Goal: Task Accomplishment & Management: Complete application form

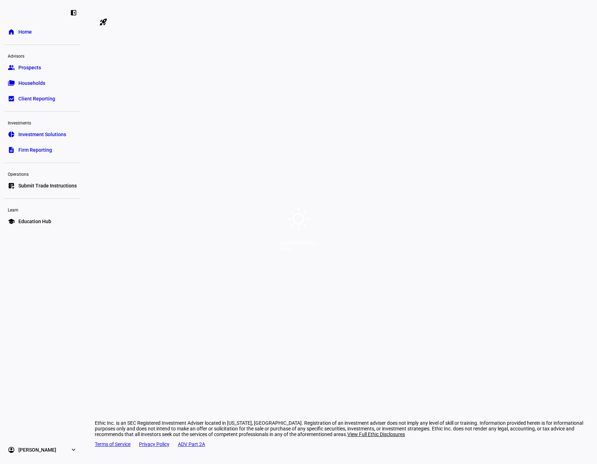
click at [328, 130] on div "Good afternoon, Qing" at bounding box center [298, 232] width 597 height 464
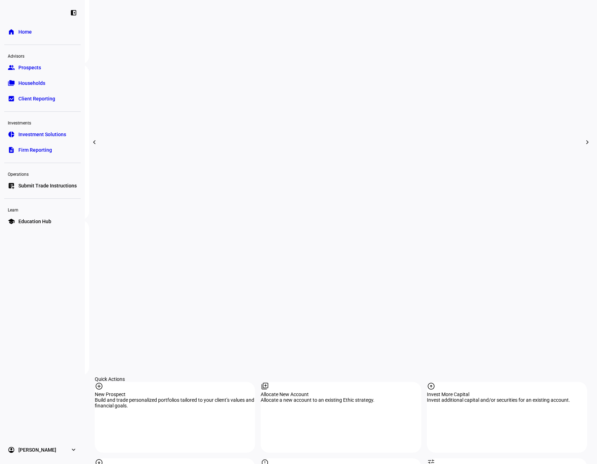
scroll to position [372, 0]
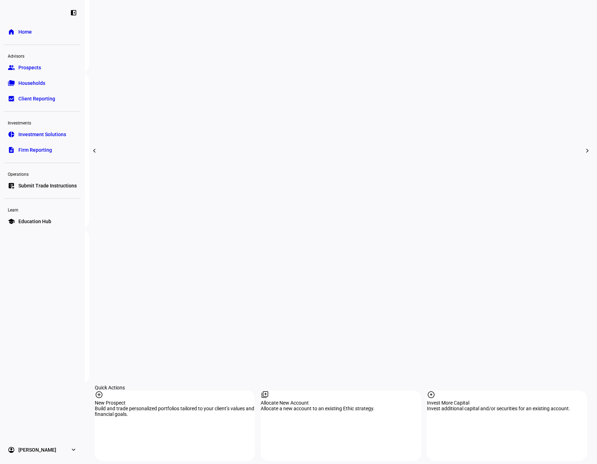
click at [45, 133] on span "Investment Solutions" at bounding box center [42, 134] width 48 height 7
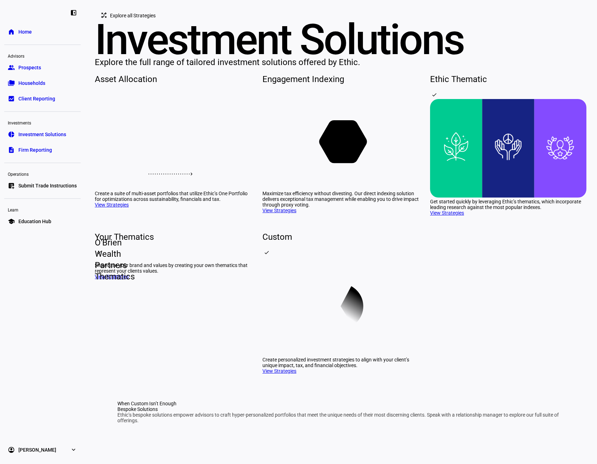
click at [456, 216] on link "View Strategies" at bounding box center [447, 213] width 34 height 6
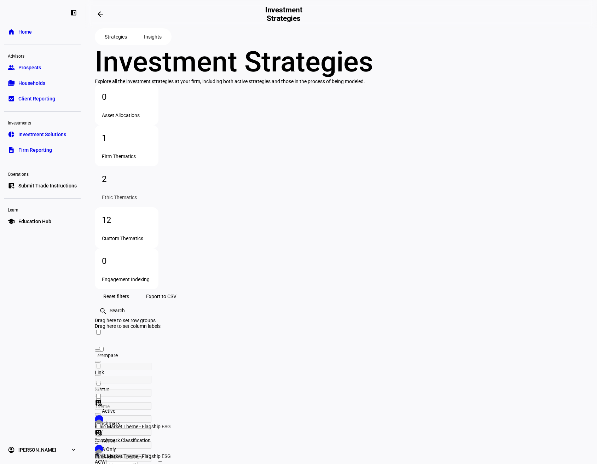
click at [48, 69] on link "group Prospects" at bounding box center [42, 67] width 76 height 14
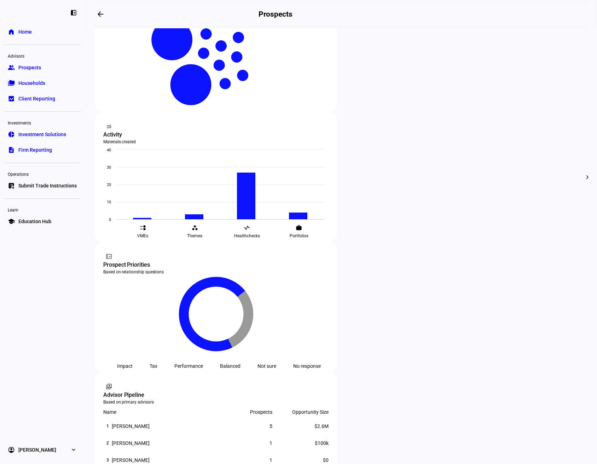
scroll to position [150, 0]
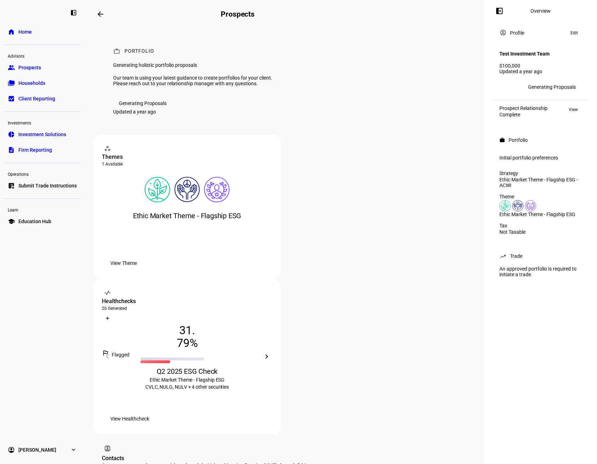
click at [137, 270] on span "View Theme" at bounding box center [123, 263] width 27 height 14
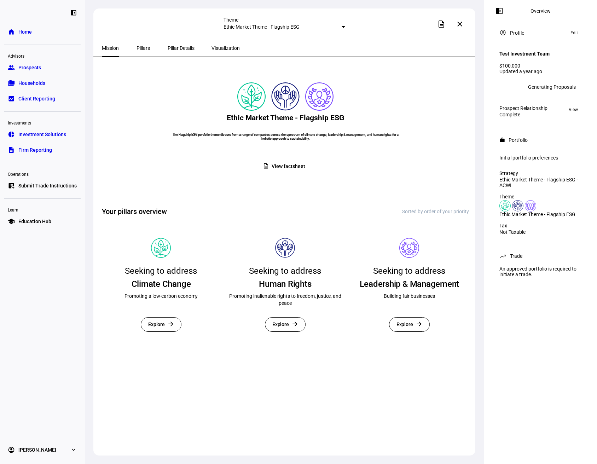
click at [342, 28] on div at bounding box center [344, 27] width 4 height 2
click at [326, 27] on div at bounding box center [298, 232] width 597 height 464
click at [137, 50] on span "Pillars" at bounding box center [143, 48] width 13 height 5
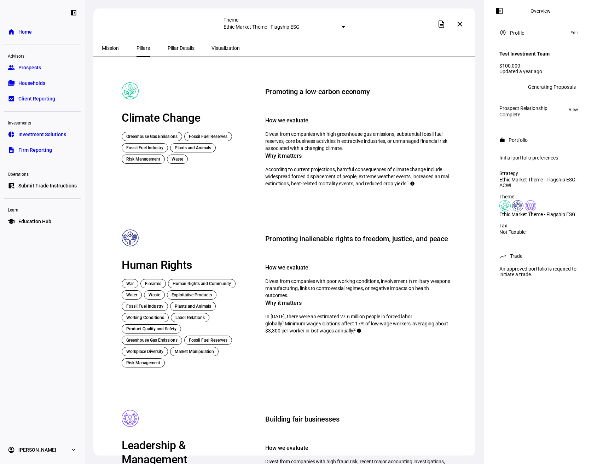
click at [34, 30] on link "home Home" at bounding box center [42, 32] width 76 height 14
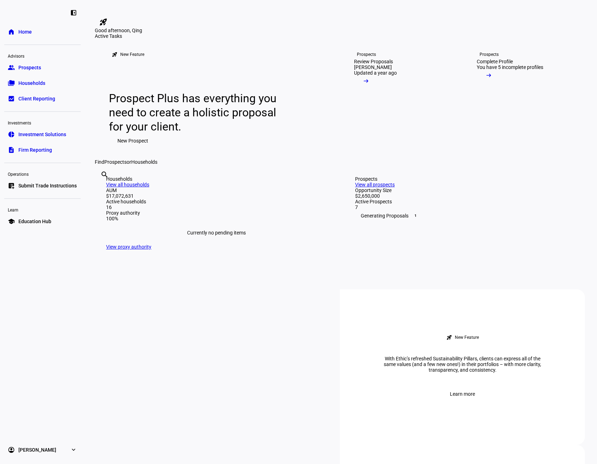
click at [138, 148] on span "New Prospect" at bounding box center [132, 141] width 31 height 14
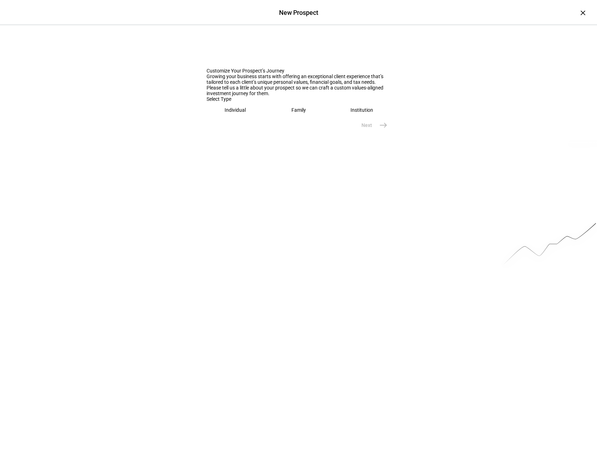
click at [247, 118] on eth-mega-radio-button "Individual" at bounding box center [236, 110] width 58 height 16
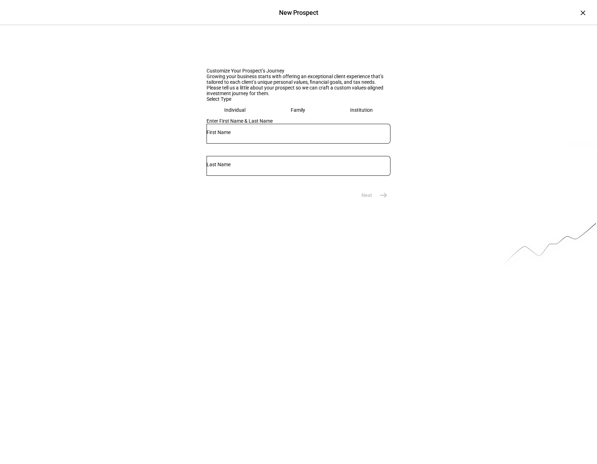
click at [257, 135] on input "text" at bounding box center [299, 132] width 184 height 6
type input "Jon"
type input "Smith"
click at [383, 199] on mat-icon "east" at bounding box center [383, 195] width 8 height 8
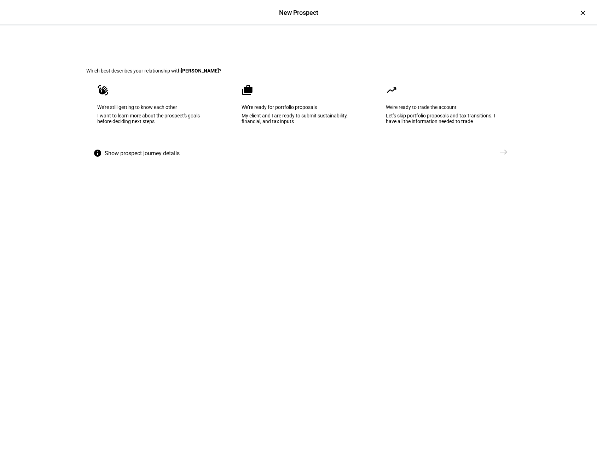
click at [413, 124] on div "Let’s skip portfolio proposals and tax transitions. I have all the information …" at bounding box center [443, 118] width 114 height 11
click at [301, 124] on div "My client and I are ready to submit sustainability, financial, and tax inputs" at bounding box center [299, 118] width 114 height 11
click at [168, 144] on eth-mega-radio-button "waving_hand We’re still getting to know each other I want to learn more about t…" at bounding box center [154, 109] width 136 height 71
click at [295, 124] on div "My client and I are ready to submit sustainability, financial, and tax inputs" at bounding box center [298, 118] width 114 height 11
click at [485, 156] on span "Create Prospect Profile" at bounding box center [466, 152] width 52 height 7
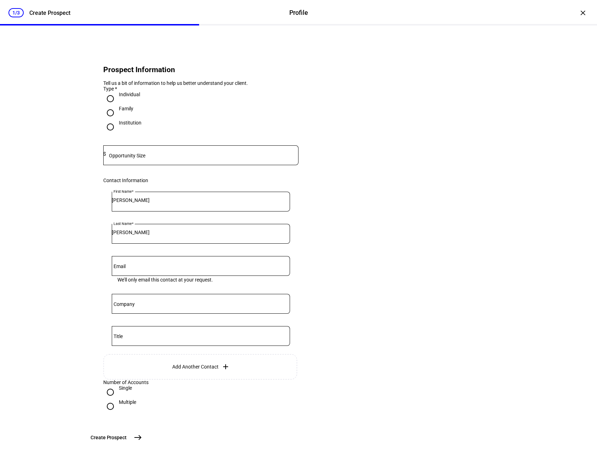
click at [152, 157] on input at bounding box center [202, 154] width 192 height 6
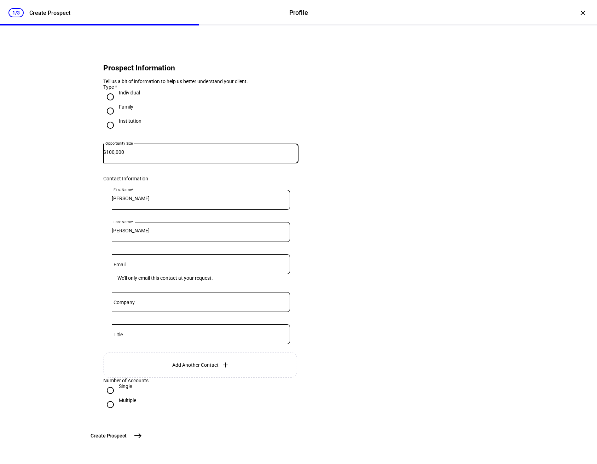
scroll to position [58, 0]
type input "100,000"
click at [142, 437] on mat-icon "east" at bounding box center [138, 436] width 8 height 8
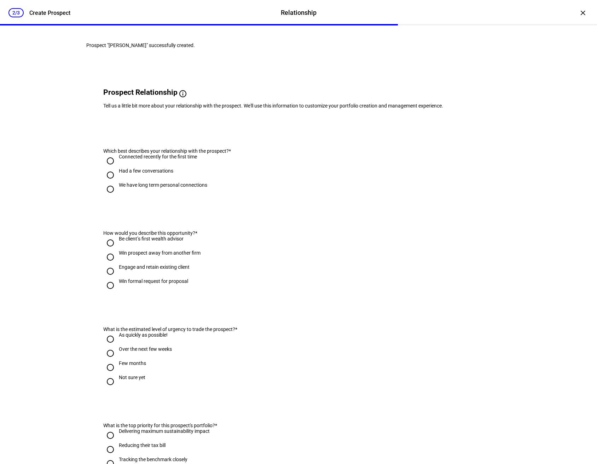
click at [143, 160] on div "Connected recently for the first time" at bounding box center [158, 157] width 78 height 6
click at [117, 168] on input "Connected recently for the first time" at bounding box center [110, 161] width 14 height 14
radio input "true"
click at [144, 174] on div "Had a few conversations" at bounding box center [146, 171] width 54 height 6
click at [117, 182] on input "Had a few conversations" at bounding box center [110, 175] width 14 height 14
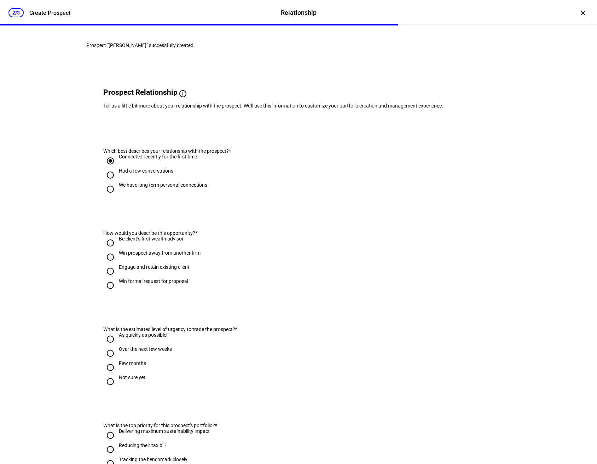
radio input "true"
click at [139, 242] on div "Be client’s first wealth advisor" at bounding box center [151, 239] width 65 height 6
click at [117, 250] on input "Be client’s first wealth advisor" at bounding box center [110, 243] width 14 height 14
radio input "true"
click at [127, 338] on div "As quickly as possible!" at bounding box center [143, 335] width 49 height 6
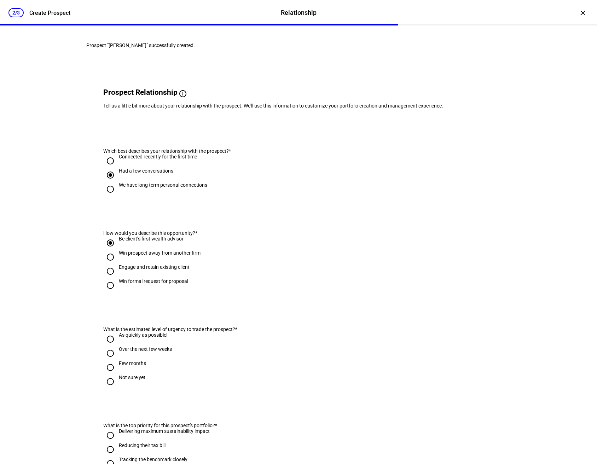
click at [117, 346] on input "As quickly as possible!" at bounding box center [110, 339] width 14 height 14
radio input "true"
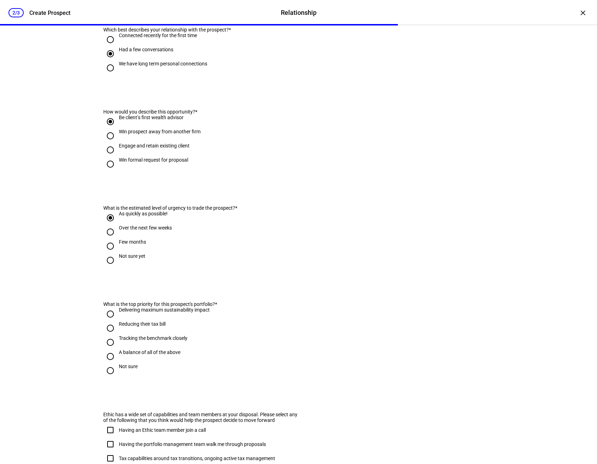
scroll to position [141, 0]
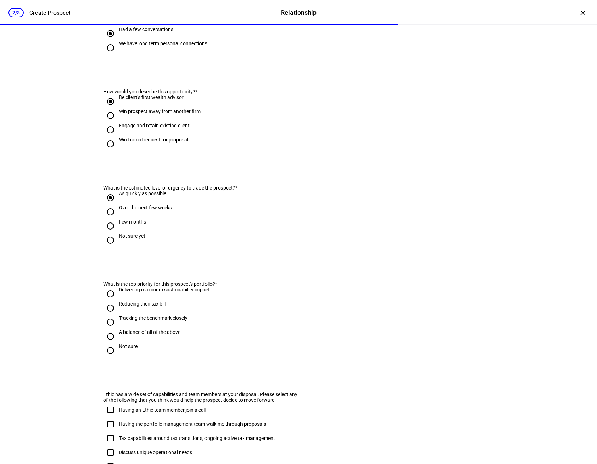
click at [115, 302] on div at bounding box center [110, 293] width 17 height 17
radio input "true"
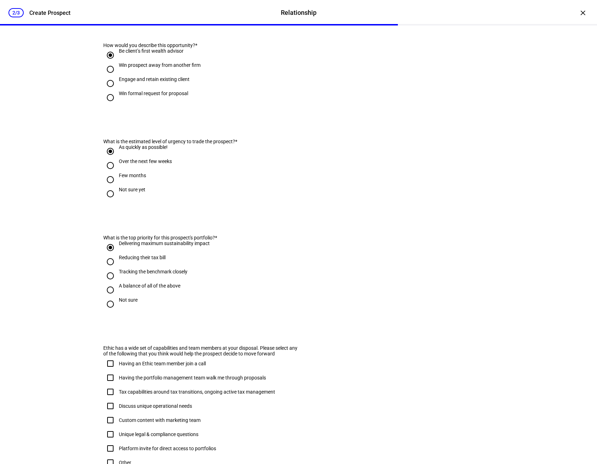
scroll to position [248, 0]
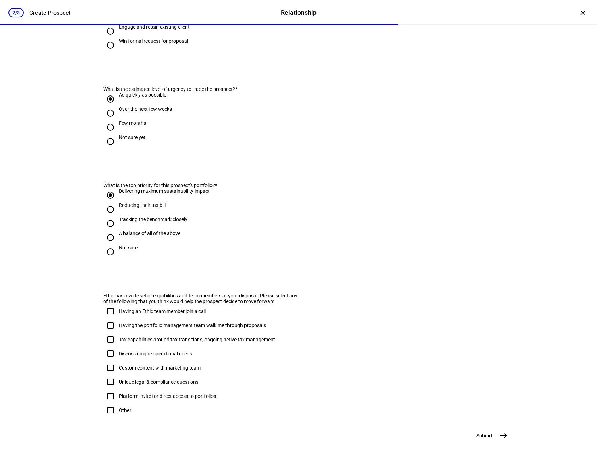
click at [119, 314] on div "Having an Ethic team member join a call" at bounding box center [162, 311] width 87 height 6
click at [117, 318] on input "Having an Ethic team member join a call" at bounding box center [110, 311] width 14 height 14
click at [119, 314] on div "Having an Ethic team member join a call" at bounding box center [162, 311] width 87 height 6
click at [117, 318] on input "Having an Ethic team member join a call" at bounding box center [110, 311] width 14 height 14
checkbox input "false"
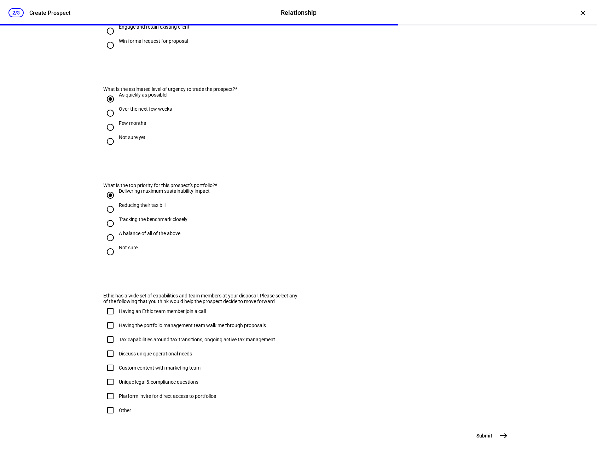
scroll to position [278, 0]
click at [500, 438] on mat-icon "east" at bounding box center [503, 436] width 8 height 8
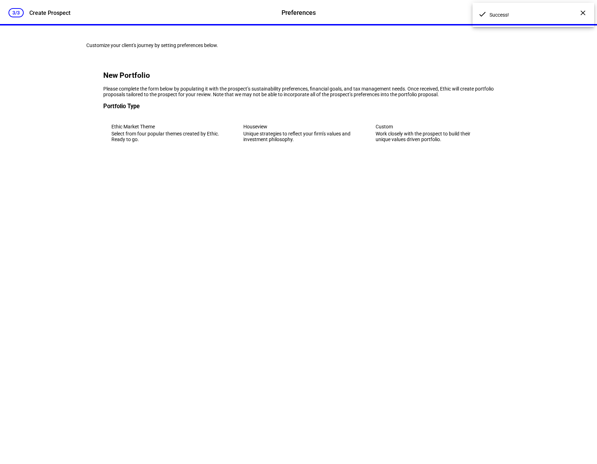
scroll to position [0, 0]
click at [198, 142] on div "Select from four popular themes created by Ethic. Ready to go." at bounding box center [166, 136] width 110 height 11
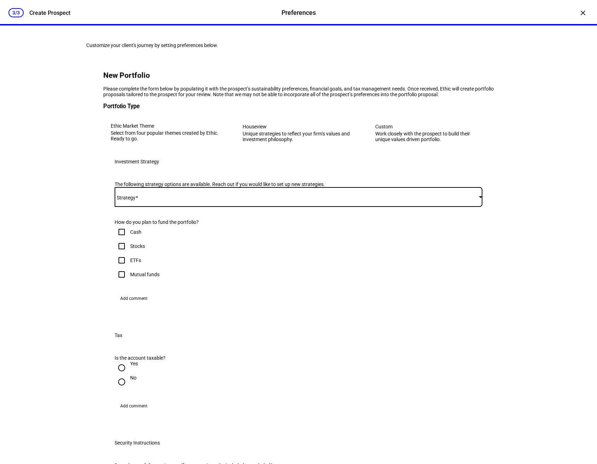
click at [180, 200] on span at bounding box center [297, 197] width 364 height 6
click at [394, 186] on div at bounding box center [298, 232] width 597 height 464
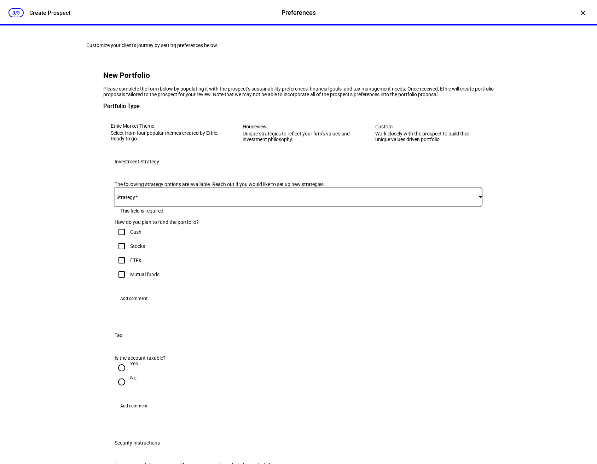
click at [394, 142] on div "Work closely with the prospect to build their unique values driven portfolio." at bounding box center [430, 136] width 110 height 11
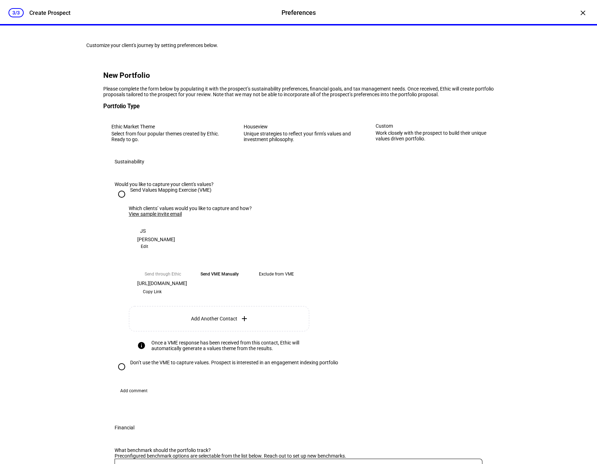
click at [288, 142] on div "Unique strategies to reflect your firm’s values and investment philosophy." at bounding box center [299, 136] width 110 height 11
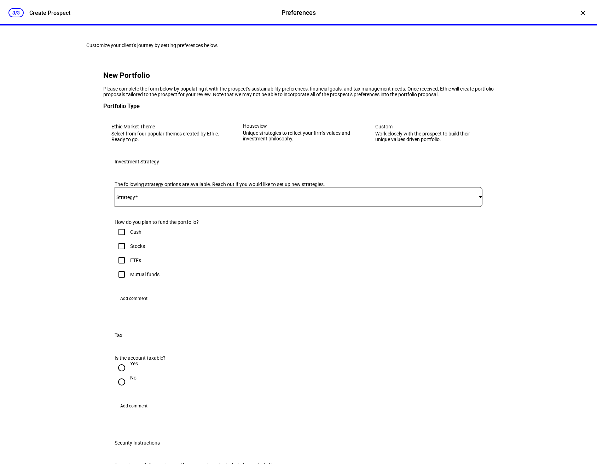
click at [246, 201] on mat-select at bounding box center [299, 197] width 368 height 8
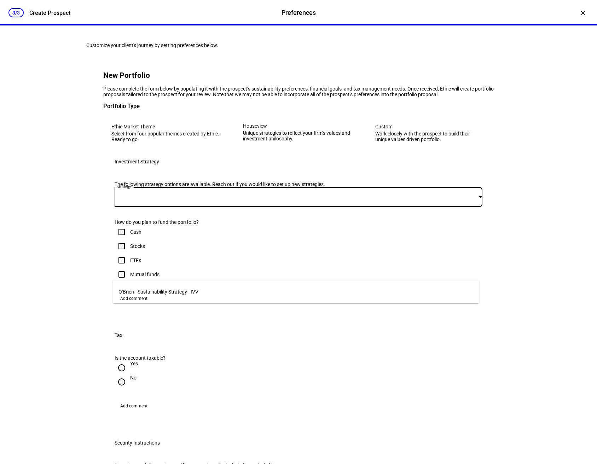
click at [176, 182] on div at bounding box center [298, 232] width 597 height 464
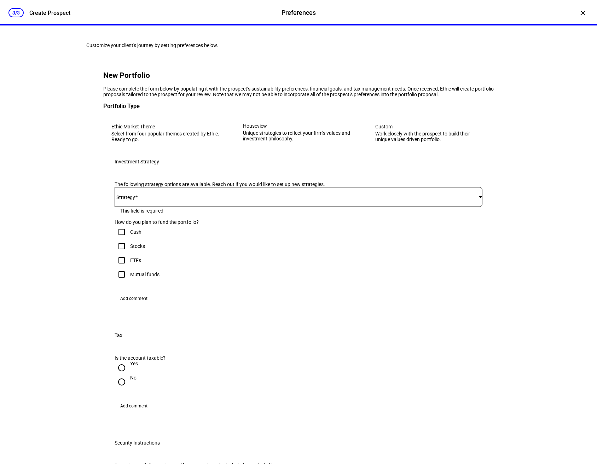
click at [162, 142] on div "Select from four popular themes created by Ethic. Ready to go." at bounding box center [166, 136] width 110 height 11
click at [179, 141] on div "Select from four popular themes created by Ethic. Ready to go." at bounding box center [166, 135] width 111 height 11
click at [214, 214] on div at bounding box center [299, 210] width 368 height 7
click at [214, 200] on span at bounding box center [297, 197] width 364 height 6
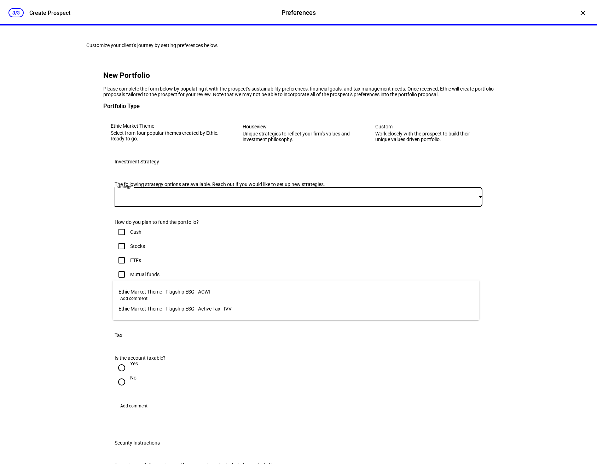
click at [579, 9] on div at bounding box center [298, 232] width 597 height 464
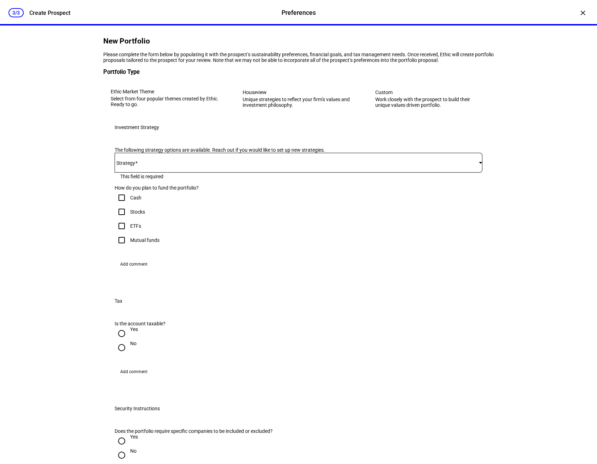
scroll to position [22, 0]
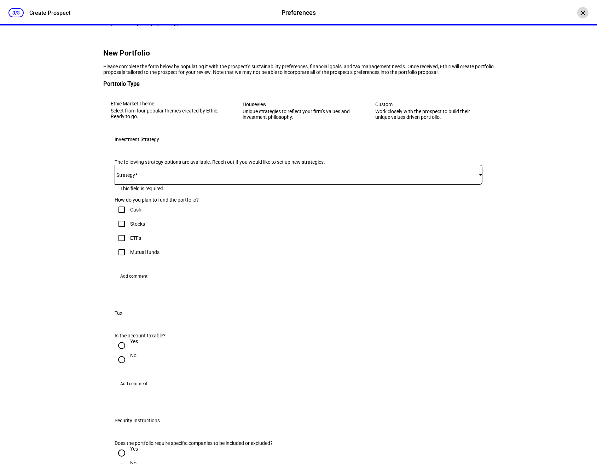
click at [579, 10] on div "×" at bounding box center [582, 12] width 11 height 11
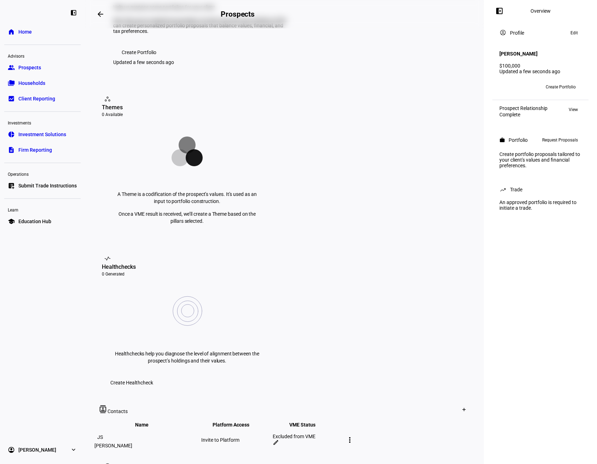
scroll to position [141, 0]
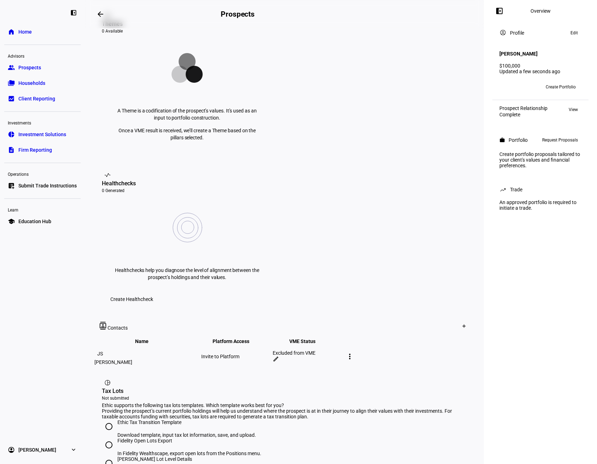
click at [153, 292] on span "Create Healthcheck" at bounding box center [131, 299] width 43 height 14
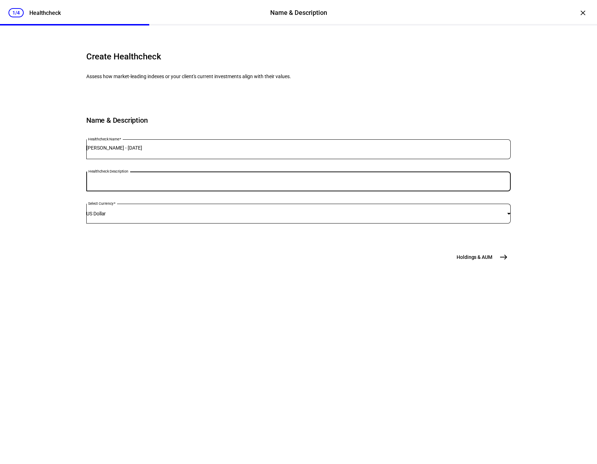
click at [175, 183] on input "Healthcheck Description" at bounding box center [298, 180] width 424 height 6
drag, startPoint x: 171, startPoint y: 227, endPoint x: 143, endPoint y: 228, distance: 28.0
click at [143, 183] on input "compare with existing" at bounding box center [298, 180] width 424 height 6
type input "compare with existing"
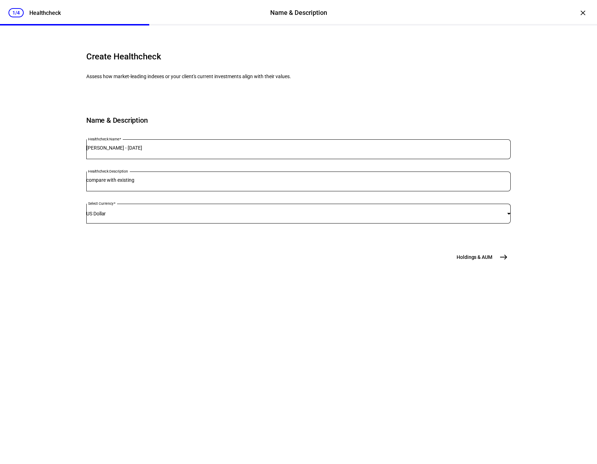
click at [486, 261] on span "Holdings & AUM" at bounding box center [475, 257] width 36 height 7
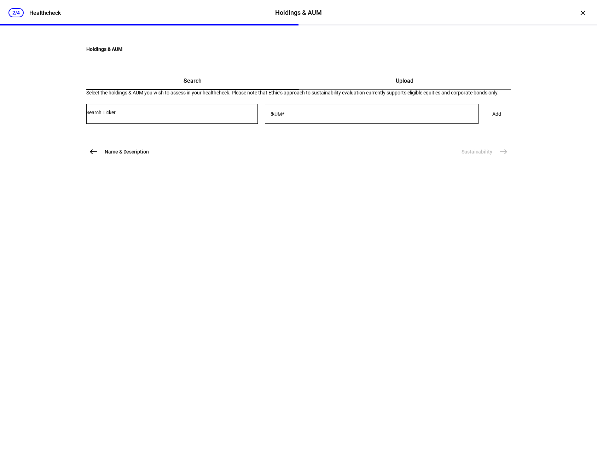
click at [203, 115] on input "Number" at bounding box center [172, 113] width 172 height 6
type input "avse"
click at [171, 212] on div "AVSE" at bounding box center [187, 215] width 151 height 7
click at [210, 118] on div "AVANTIS RESPONSIBLE EMERGING MARKETS EQUITY ETF" at bounding box center [158, 114] width 133 height 8
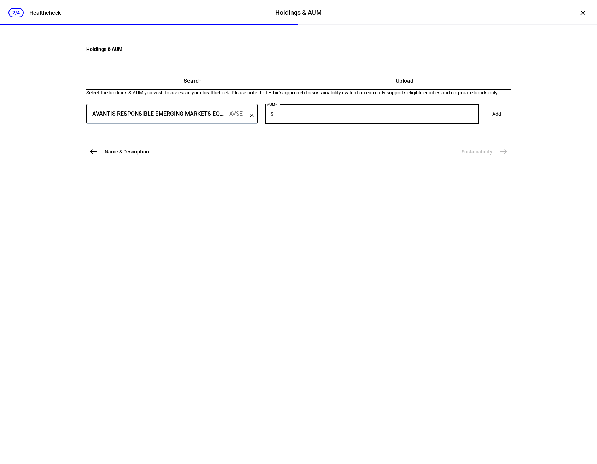
click at [342, 115] on input "AUM" at bounding box center [377, 113] width 204 height 6
type input "1"
type input "1,800"
click at [492, 121] on span "Add" at bounding box center [496, 114] width 9 height 14
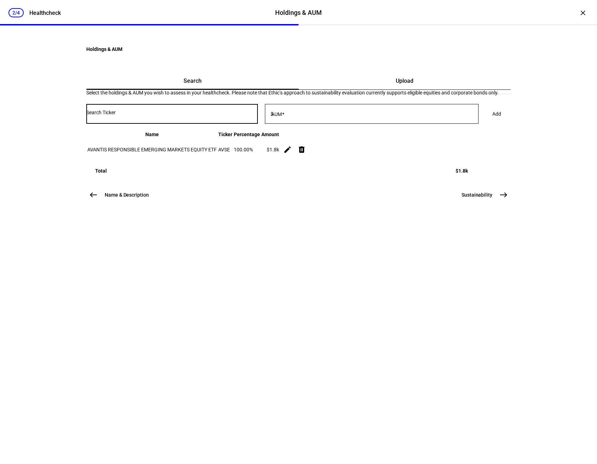
click at [166, 115] on input "Number" at bounding box center [172, 113] width 172 height 6
type input "dfse"
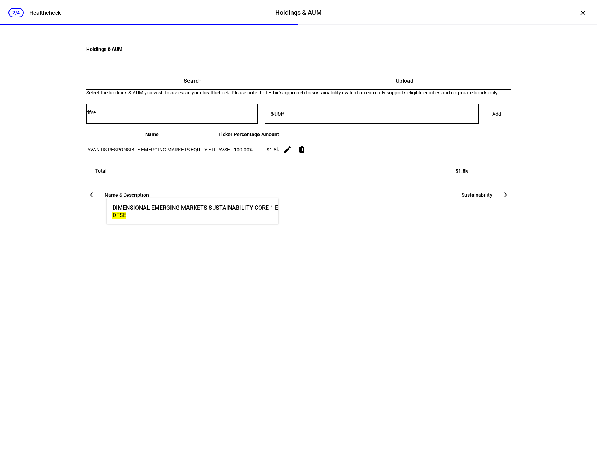
click at [178, 214] on div "DFSE" at bounding box center [198, 215] width 172 height 7
click at [320, 124] on div at bounding box center [377, 114] width 204 height 20
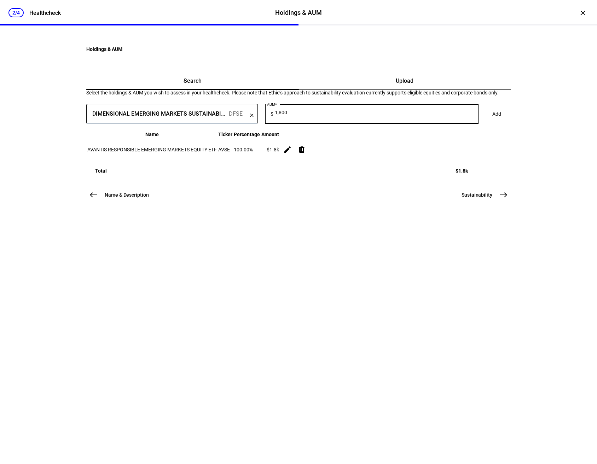
type input "1,800"
click at [492, 121] on span "Add" at bounding box center [496, 114] width 9 height 14
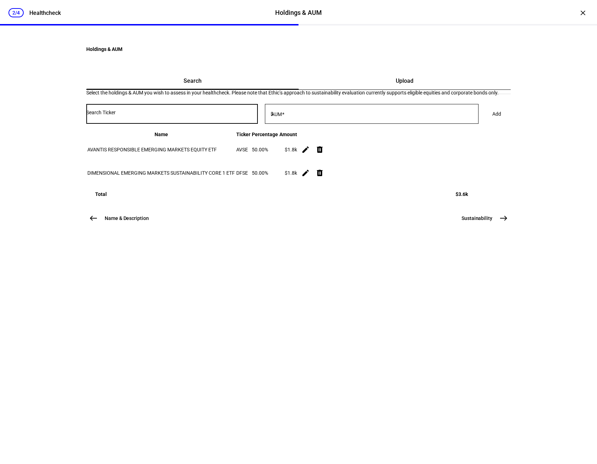
click at [174, 115] on input "Number" at bounding box center [172, 113] width 172 height 6
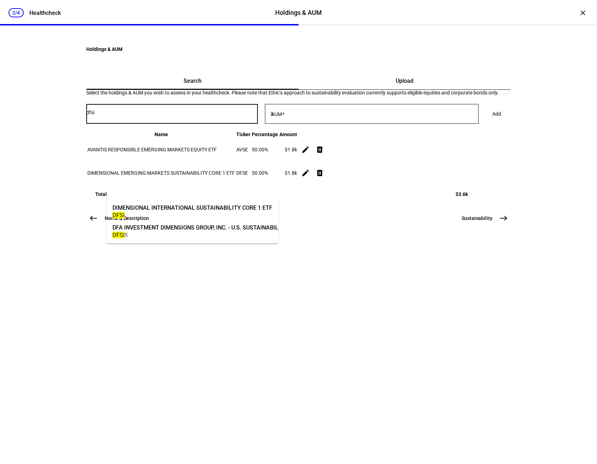
type input "dfsi"
click at [185, 210] on div "DIMENSIONAL INTERNATIONAL SUSTAINABILITY CORE 1 ETF" at bounding box center [192, 208] width 160 height 8
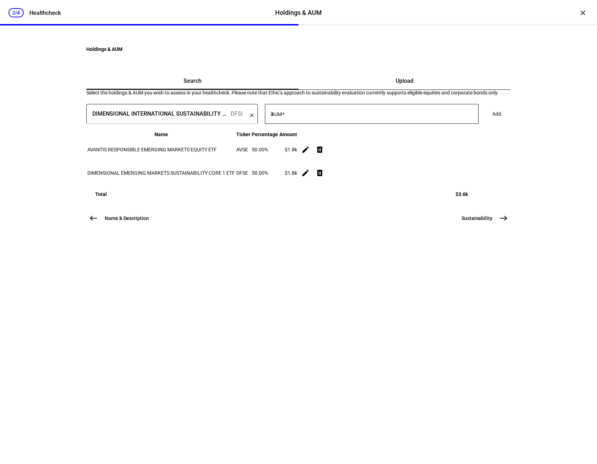
click at [347, 115] on input "AUM" at bounding box center [377, 113] width 204 height 6
drag, startPoint x: 317, startPoint y: 188, endPoint x: 294, endPoint y: 190, distance: 23.4
click at [294, 124] on div "AUM $ 15,600" at bounding box center [375, 114] width 208 height 20
type input "7,800"
click at [492, 121] on span "Add" at bounding box center [496, 114] width 9 height 14
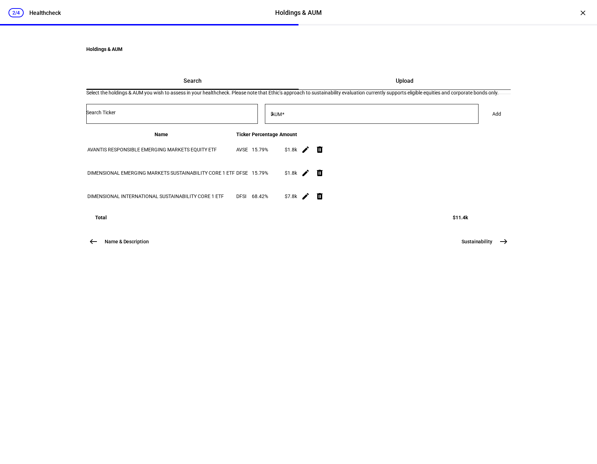
click at [172, 115] on input "Number" at bounding box center [172, 113] width 172 height 6
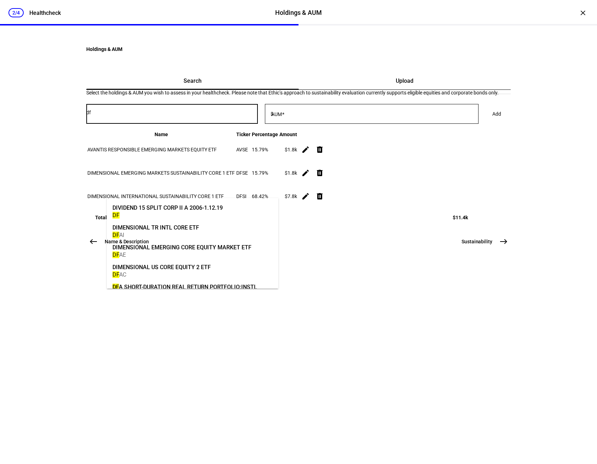
type input "d"
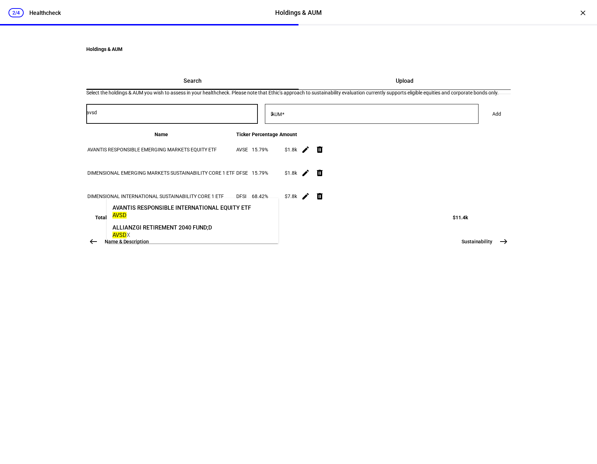
type input "avsd"
click at [197, 213] on div "AVSD" at bounding box center [181, 215] width 139 height 7
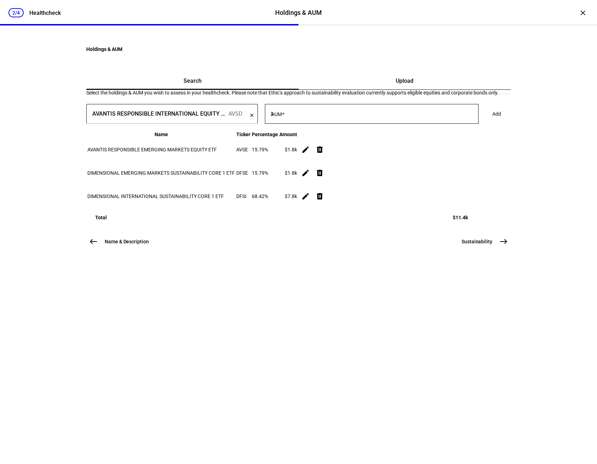
click at [333, 115] on input "AUM" at bounding box center [377, 113] width 204 height 6
type input "7,800"
click at [492, 121] on span "Add" at bounding box center [496, 114] width 9 height 14
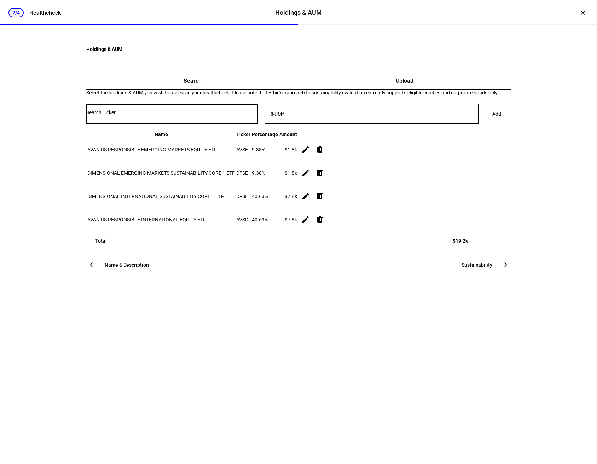
click at [186, 115] on input "Number" at bounding box center [172, 113] width 172 height 6
type input "avsu"
click at [144, 216] on div "AVSU" at bounding box center [163, 215] width 102 height 7
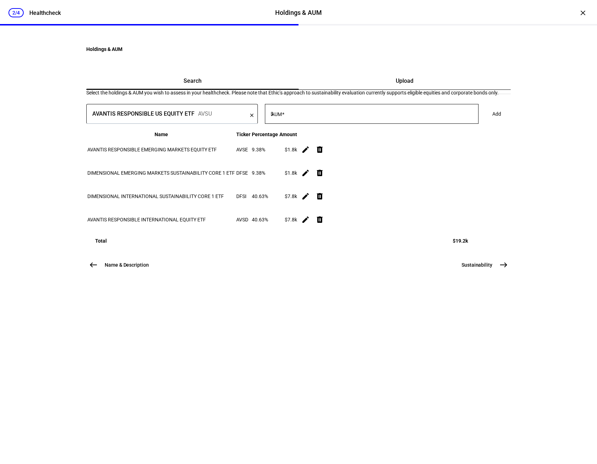
click at [312, 115] on input "AUM" at bounding box center [377, 113] width 204 height 6
type input "20,400"
click at [492, 121] on span "Add" at bounding box center [496, 114] width 9 height 14
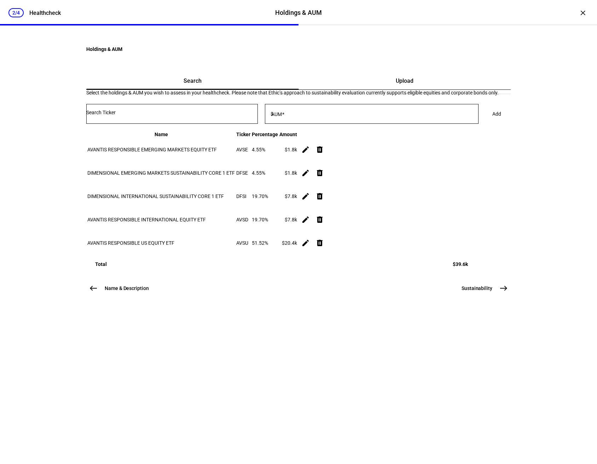
click at [161, 124] on div at bounding box center [172, 114] width 172 height 20
click at [158, 115] on input "Number" at bounding box center [172, 113] width 172 height 6
type input "dfsu"
click at [144, 209] on div "DIMENSIONAL US SUSTAINABILITY CORE 1 ETF" at bounding box center [173, 208] width 123 height 8
click at [328, 115] on input "AUM" at bounding box center [377, 113] width 204 height 6
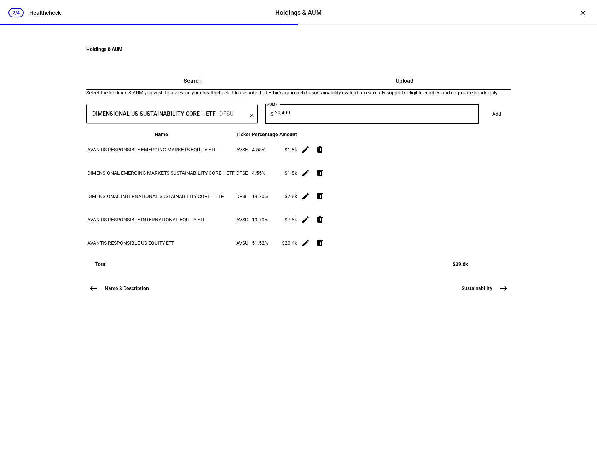
type input "20,400"
click at [492, 121] on span "Add" at bounding box center [496, 114] width 9 height 14
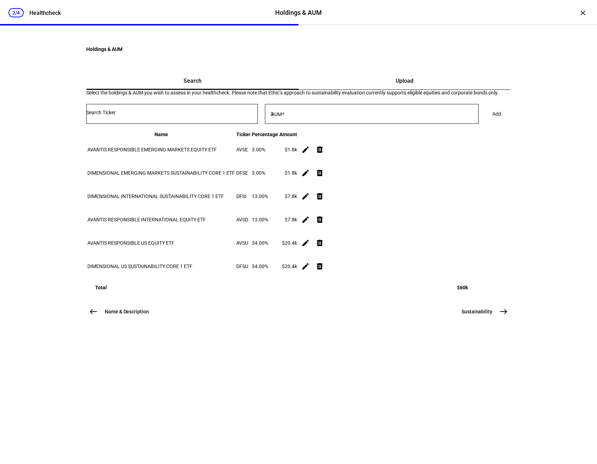
click at [191, 115] on input "Number" at bounding box center [172, 113] width 172 height 6
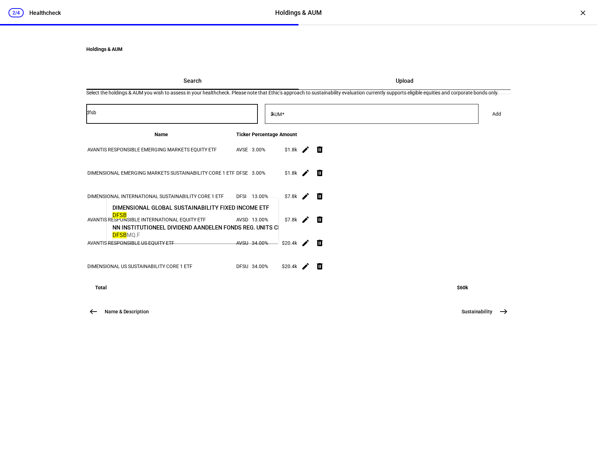
type input "dfsb"
click at [183, 209] on div "DIMENSIONAL GLOBAL SUSTAINABILITY FIXED INCOME ETF" at bounding box center [190, 208] width 157 height 8
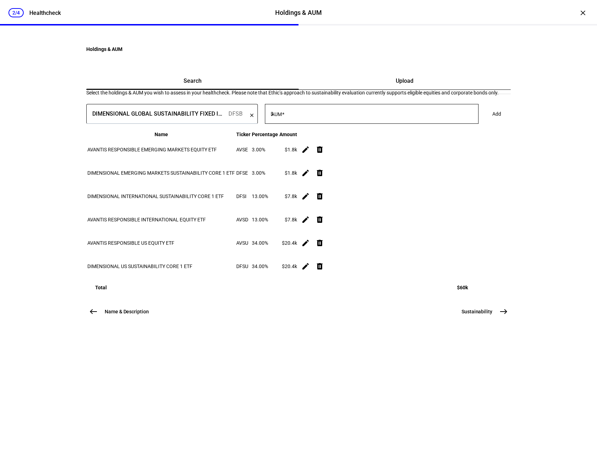
click at [334, 115] on input "AUM" at bounding box center [377, 113] width 204 height 6
type input "40,000"
click at [492, 121] on span "Add" at bounding box center [496, 114] width 9 height 14
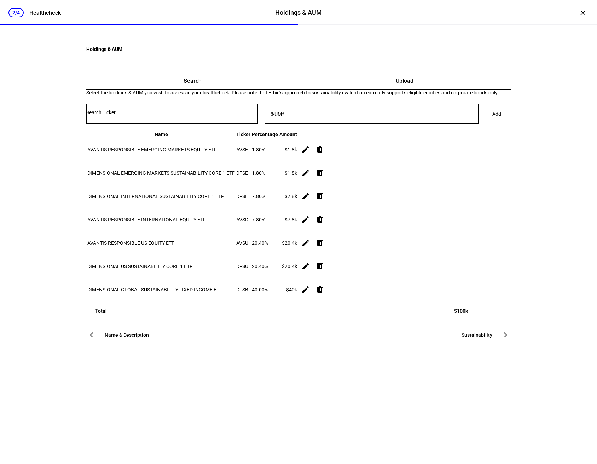
click at [521, 243] on div "2/4 Healthcheck Holdings & AUM Holdings & AUM Healthcheck × Holdings & AUM Sear…" at bounding box center [298, 232] width 597 height 464
drag, startPoint x: 562, startPoint y: 258, endPoint x: 532, endPoint y: 339, distance: 86.1
click at [562, 258] on div "2/4 Healthcheck Holdings & AUM Holdings & AUM Healthcheck × Holdings & AUM Sear…" at bounding box center [298, 232] width 597 height 464
click at [499, 339] on mat-icon "east" at bounding box center [503, 335] width 8 height 8
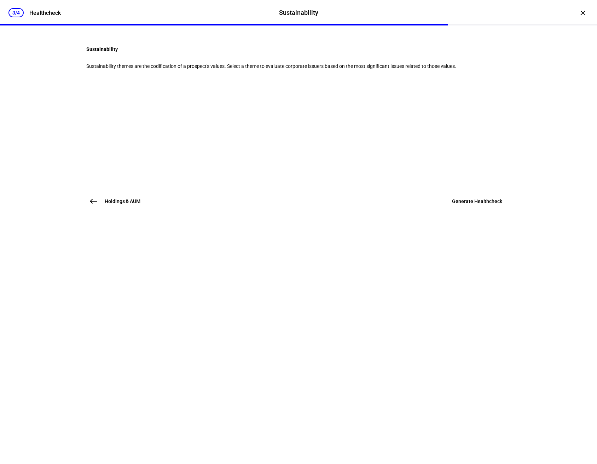
scroll to position [0, 0]
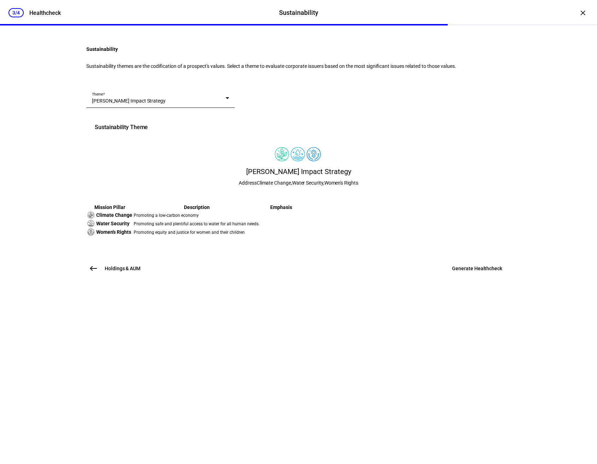
click at [226, 104] on div "Nancy Levit Impact Strategy" at bounding box center [159, 100] width 134 height 7
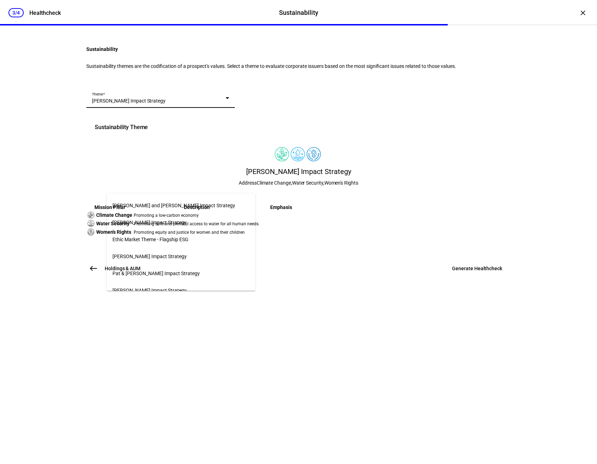
scroll to position [534, 0]
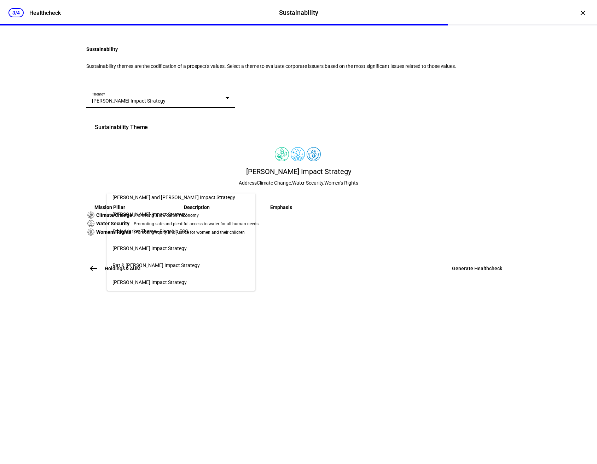
click at [186, 231] on span "Ethic Market Theme - Flagship ESG" at bounding box center [150, 231] width 76 height 6
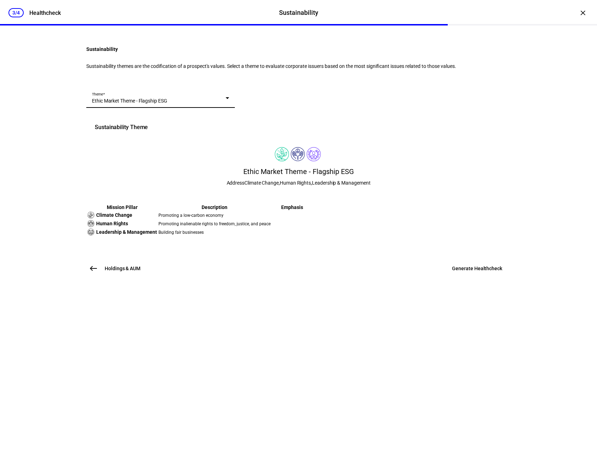
click at [339, 140] on div "Sustainability Theme" at bounding box center [298, 127] width 424 height 25
click at [465, 272] on span "Generate Healthcheck" at bounding box center [477, 268] width 50 height 7
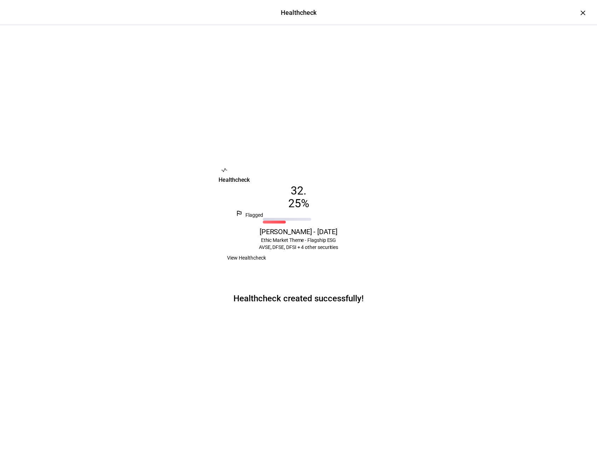
click at [266, 265] on span "View Healthcheck" at bounding box center [246, 258] width 39 height 14
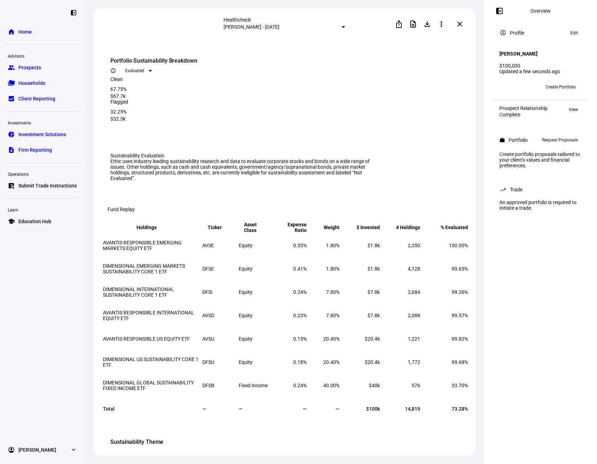
drag, startPoint x: 445, startPoint y: 417, endPoint x: 429, endPoint y: 420, distance: 16.1
click at [429, 397] on td "33.70%" at bounding box center [444, 385] width 47 height 23
click at [421, 397] on td "33.70%" at bounding box center [444, 385] width 47 height 23
drag, startPoint x: 201, startPoint y: 419, endPoint x: 455, endPoint y: 416, distance: 254.7
click at [455, 397] on tr "DIMENSIONAL GLOBAL SUSTAINABILITY FIXED INCOME ETF DFSB Fixed Income 0.24% 40.0…" at bounding box center [286, 385] width 366 height 23
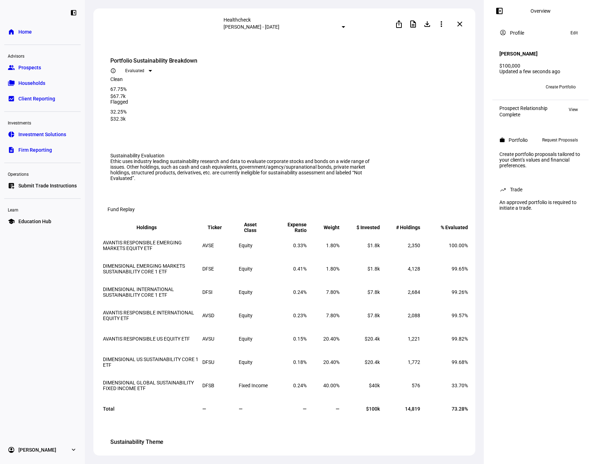
click at [455, 388] on span "33.70%" at bounding box center [460, 386] width 16 height 6
click at [144, 68] on span "Evaluated" at bounding box center [134, 70] width 19 height 5
click at [441, 64] on div at bounding box center [298, 232] width 597 height 464
click at [572, 34] on span "Edit" at bounding box center [574, 33] width 7 height 8
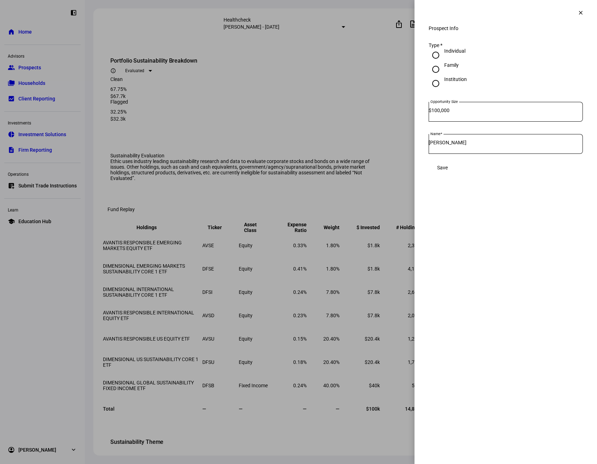
click at [580, 14] on mat-icon "clear" at bounding box center [581, 13] width 6 height 6
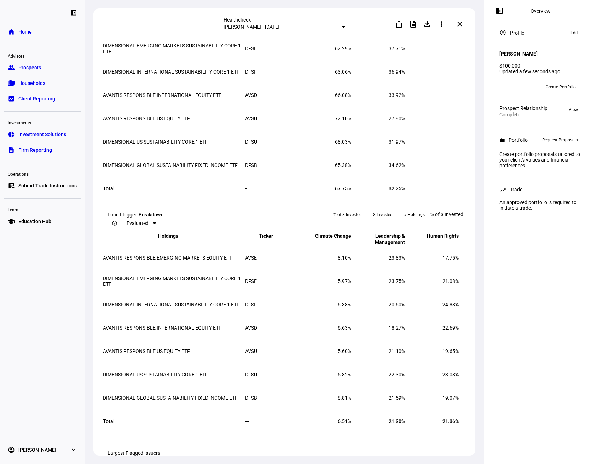
scroll to position [869, 0]
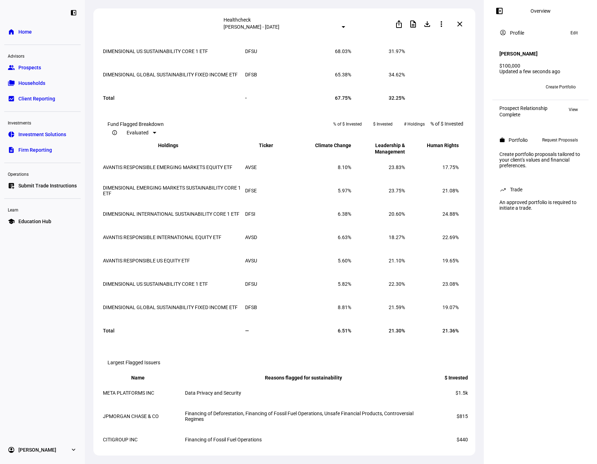
drag, startPoint x: 471, startPoint y: 297, endPoint x: 471, endPoint y: 320, distance: 22.6
click at [471, 320] on eth-route-card-body "Portfolio Sustainability Breakdown info_outline Evaluated Clean 67.75% $67.7k F…" at bounding box center [284, 249] width 382 height 419
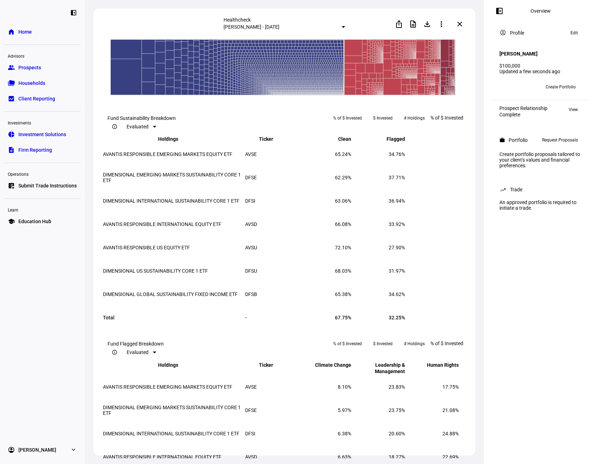
scroll to position [0, 0]
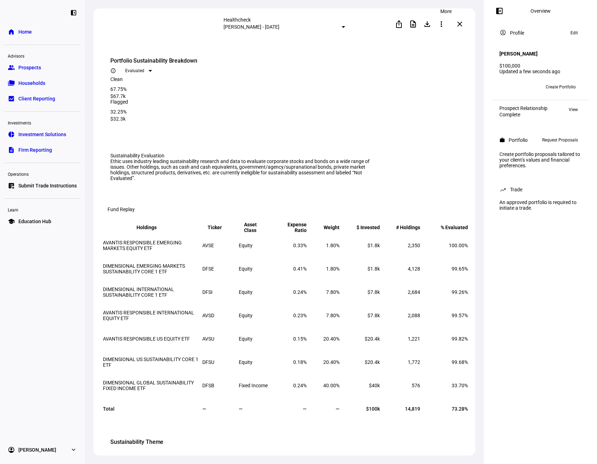
click at [443, 24] on mat-icon "more_vert" at bounding box center [441, 24] width 8 height 8
click at [435, 43] on span "Edit" at bounding box center [432, 43] width 8 height 6
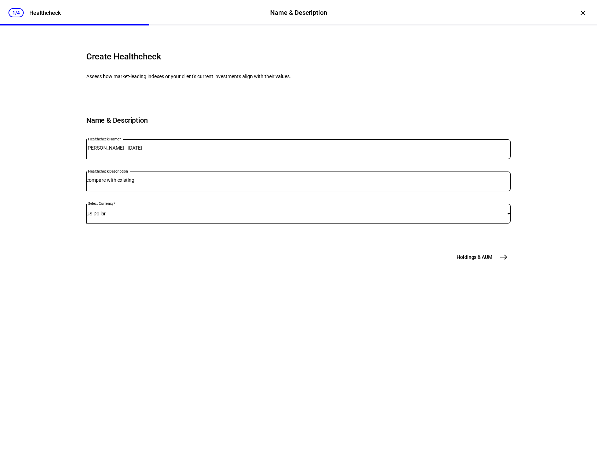
click at [499, 261] on mat-icon "east" at bounding box center [503, 257] width 8 height 8
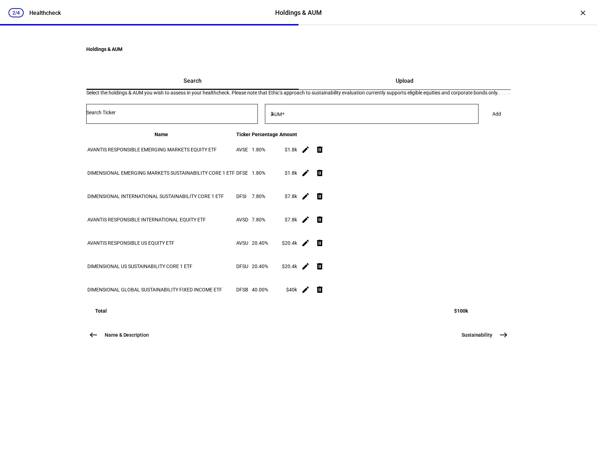
scroll to position [35, 0]
click at [324, 294] on mat-icon "delete" at bounding box center [320, 289] width 8 height 8
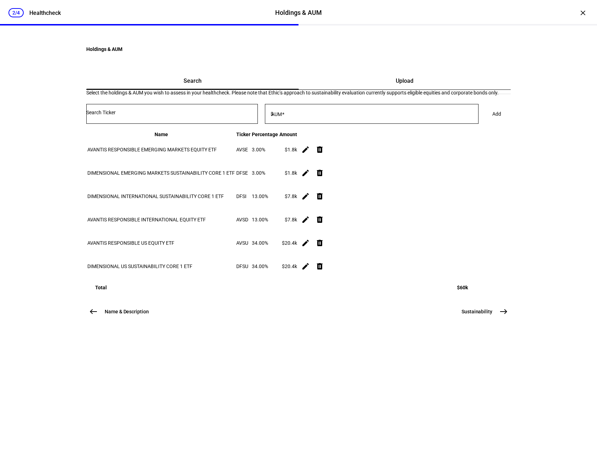
scroll to position [21, 0]
click at [310, 154] on mat-icon "edit" at bounding box center [305, 149] width 8 height 8
drag, startPoint x: 401, startPoint y: 241, endPoint x: 373, endPoint y: 241, distance: 27.6
click at [373, 240] on div "$ AUM 1,800" at bounding box center [396, 230] width 68 height 20
type input "3,000"
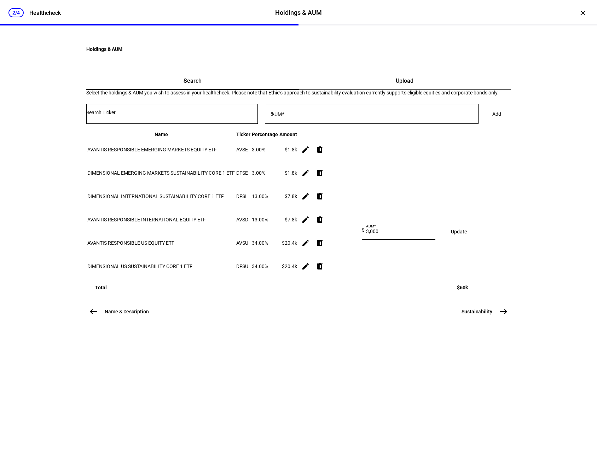
click at [467, 235] on span "Update" at bounding box center [459, 232] width 16 height 6
click at [310, 177] on mat-icon "edit" at bounding box center [305, 173] width 8 height 8
drag, startPoint x: 394, startPoint y: 270, endPoint x: 369, endPoint y: 271, distance: 24.4
click at [369, 271] on mat-card "$ AUM 1,800 Update" at bounding box center [419, 263] width 114 height 27
type input "3,000"
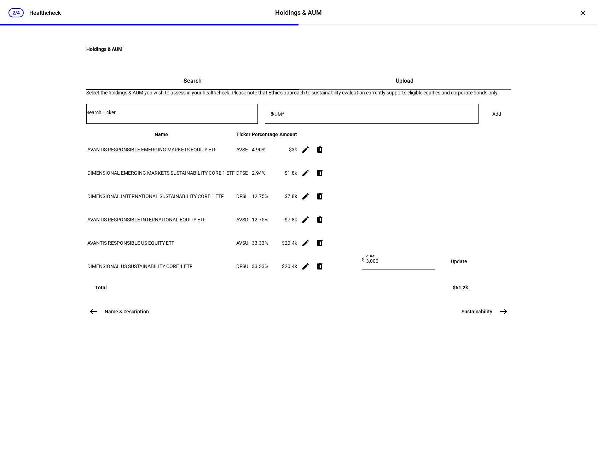
click at [464, 264] on span "Update" at bounding box center [459, 262] width 16 height 6
drag, startPoint x: 450, startPoint y: 363, endPoint x: 445, endPoint y: 361, distance: 6.0
click at [339, 278] on td "edit delete" at bounding box center [318, 266] width 41 height 23
click at [310, 271] on mat-icon "edit" at bounding box center [305, 266] width 8 height 8
drag, startPoint x: 400, startPoint y: 387, endPoint x: 368, endPoint y: 387, distance: 31.8
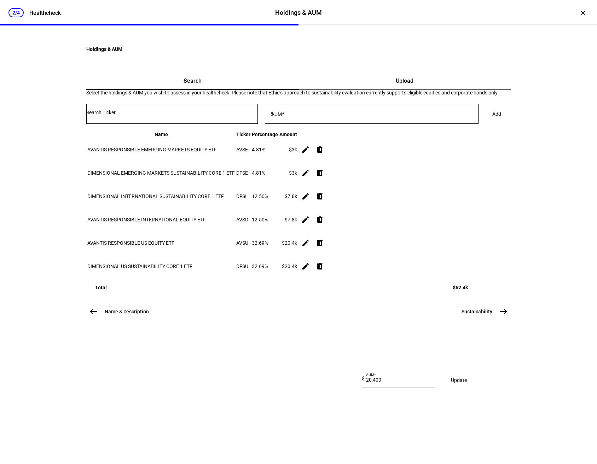
click at [368, 387] on mat-card "$ AUM 20,400 Update" at bounding box center [419, 382] width 114 height 27
type input "34,000"
click at [458, 389] on span at bounding box center [458, 380] width 33 height 17
click at [310, 247] on mat-icon "edit" at bounding box center [305, 243] width 8 height 8
drag, startPoint x: 391, startPoint y: 361, endPoint x: 367, endPoint y: 361, distance: 23.3
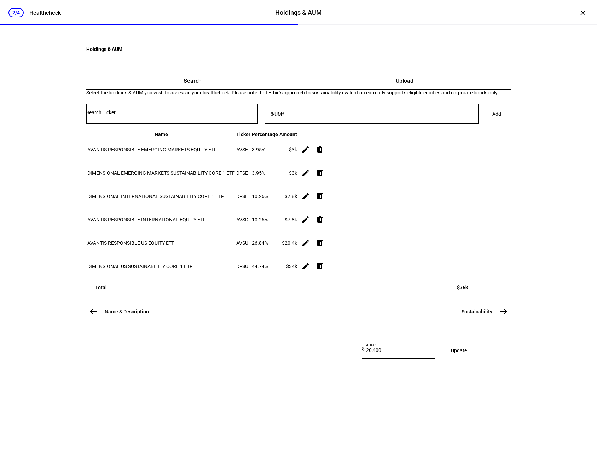
click at [367, 361] on mat-card "$ AUM 20,400 Update" at bounding box center [419, 352] width 114 height 27
type input "34,000"
click at [462, 353] on span "Update" at bounding box center [459, 351] width 16 height 6
click at [310, 224] on mat-icon "edit" at bounding box center [305, 219] width 8 height 8
drag, startPoint x: 388, startPoint y: 330, endPoint x: 370, endPoint y: 330, distance: 18.0
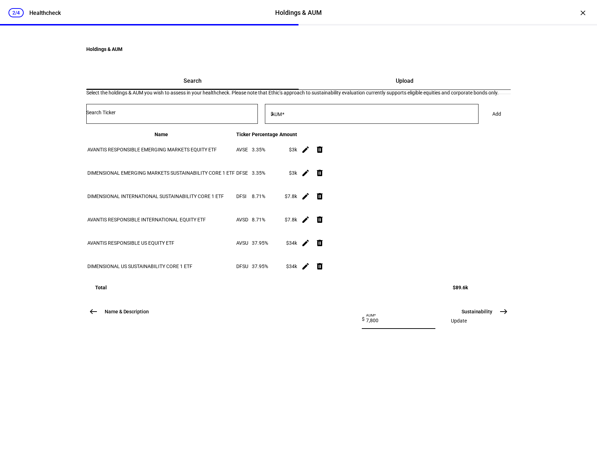
click at [370, 329] on div "$ AUM 7,800" at bounding box center [396, 319] width 68 height 20
type input "10,920"
click at [467, 324] on span "Update" at bounding box center [459, 321] width 16 height 6
drag, startPoint x: 456, startPoint y: 272, endPoint x: 451, endPoint y: 275, distance: 5.3
click at [310, 201] on mat-icon "edit" at bounding box center [305, 196] width 8 height 8
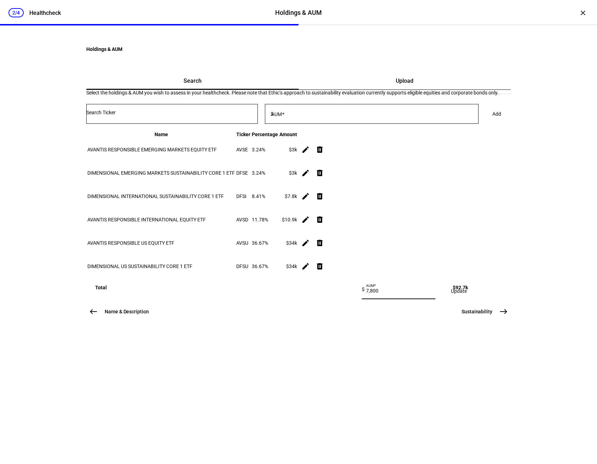
drag, startPoint x: 381, startPoint y: 303, endPoint x: 366, endPoint y: 303, distance: 14.9
click at [366, 303] on mat-card "$ AUM 7,800 Update" at bounding box center [419, 292] width 114 height 27
type input "10"
click at [504, 264] on mat-card "Search Upload Select the holdings & AUM you wish to assess in your healthcheck.…" at bounding box center [298, 182] width 424 height 218
click at [314, 205] on span at bounding box center [305, 196] width 17 height 17
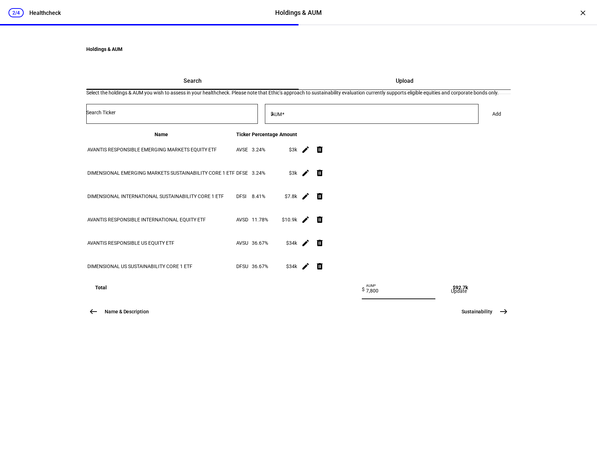
drag, startPoint x: 395, startPoint y: 299, endPoint x: 372, endPoint y: 302, distance: 23.9
click at [372, 299] on div "$ AUM 7,800" at bounding box center [396, 289] width 68 height 20
type input "13,000"
click at [467, 294] on span "Update" at bounding box center [459, 291] width 16 height 6
click at [310, 224] on mat-icon "edit" at bounding box center [305, 219] width 8 height 8
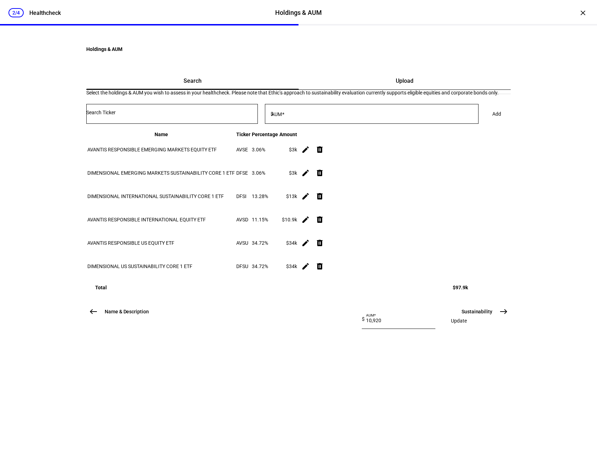
drag, startPoint x: 398, startPoint y: 325, endPoint x: 387, endPoint y: 327, distance: 11.5
click at [387, 327] on div "AUM 10,920" at bounding box center [398, 319] width 64 height 20
drag, startPoint x: 395, startPoint y: 329, endPoint x: 365, endPoint y: 330, distance: 30.1
click at [365, 330] on mat-card "$ AUM 10,920 Update" at bounding box center [419, 322] width 114 height 27
type input "13,000"
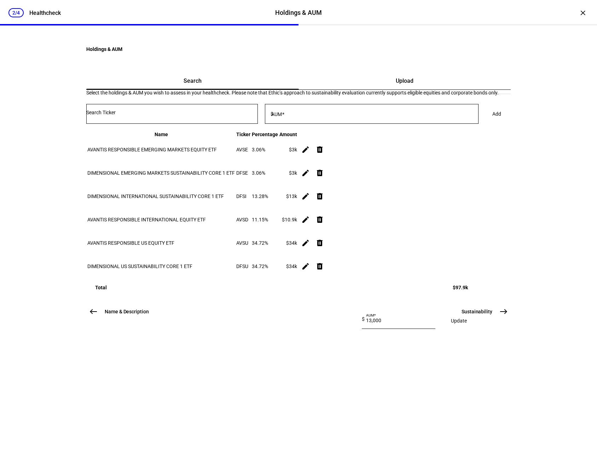
click at [462, 324] on span "Update" at bounding box center [459, 321] width 16 height 6
click at [503, 316] on mat-icon "east" at bounding box center [503, 311] width 8 height 8
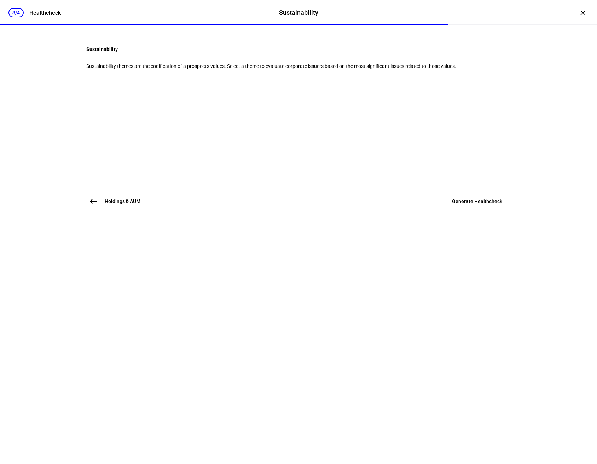
scroll to position [0, 0]
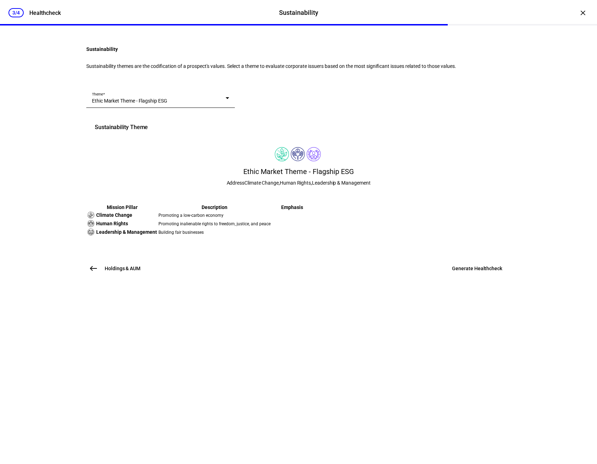
click at [470, 272] on span "Generate Healthcheck" at bounding box center [477, 268] width 50 height 7
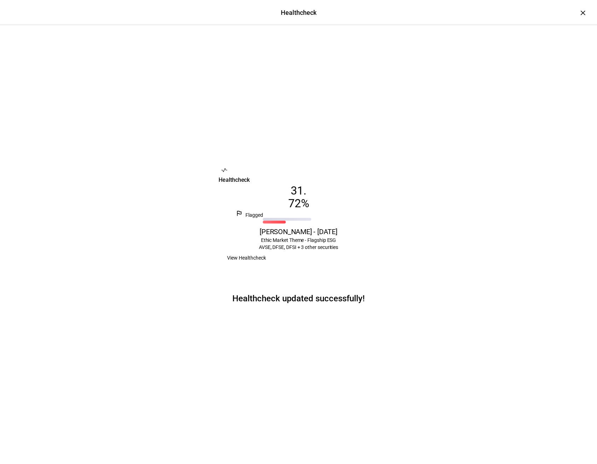
click at [266, 265] on span "View Healthcheck" at bounding box center [246, 258] width 39 height 14
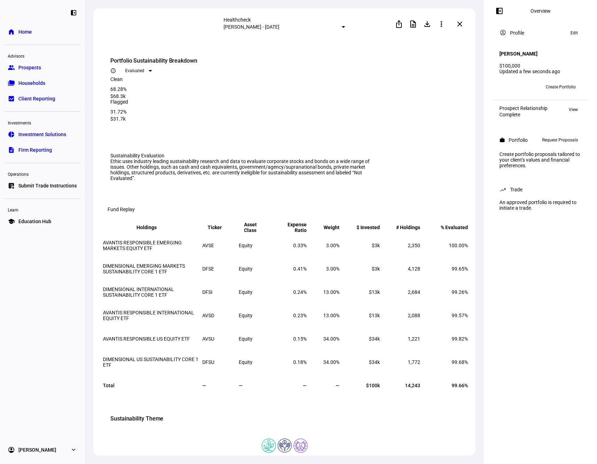
click at [429, 25] on mat-icon "file_download" at bounding box center [427, 24] width 8 height 8
click at [393, 66] on div "Portfolio Sustainability Breakdown info_outline Evaluated" at bounding box center [285, 67] width 350 height 20
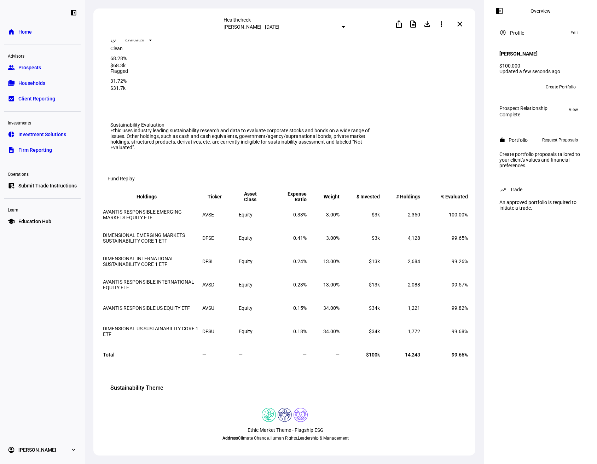
click at [467, 103] on eth-route-card-body "Portfolio Sustainability Breakdown info_outline Evaluated Clean 68.28% $68.3k F…" at bounding box center [284, 249] width 382 height 419
click at [398, 39] on div "Healthcheck Jon Smith - August 15, 2025 ios_share description file_download mor…" at bounding box center [284, 23] width 382 height 31
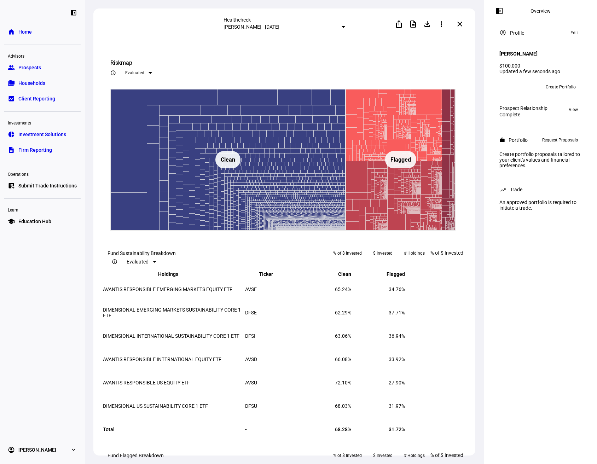
scroll to position [632, 0]
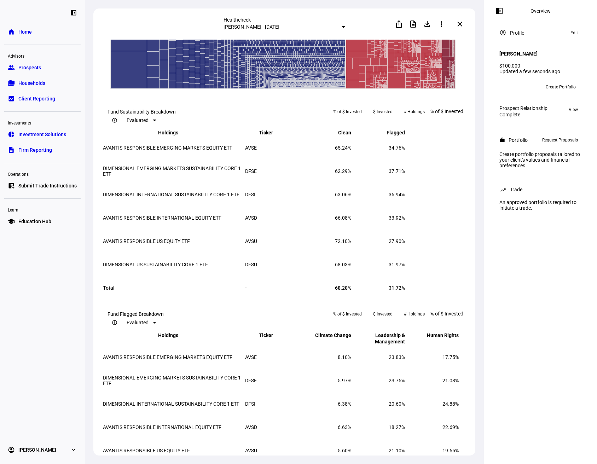
click at [471, 278] on eth-route-card-body "Portfolio Sustainability Breakdown info_outline Evaluated Clean 68.28% $68.3k F…" at bounding box center [284, 249] width 382 height 419
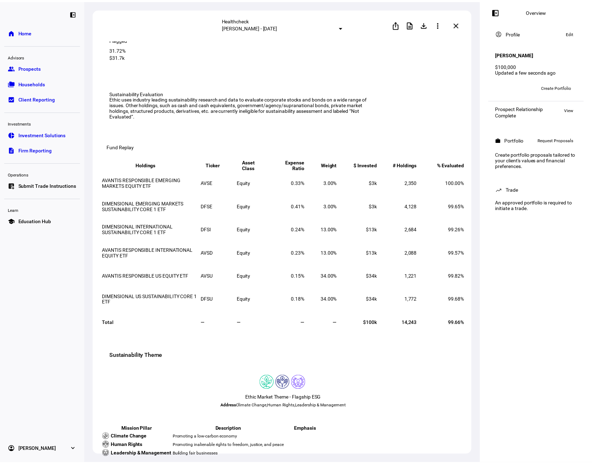
scroll to position [0, 0]
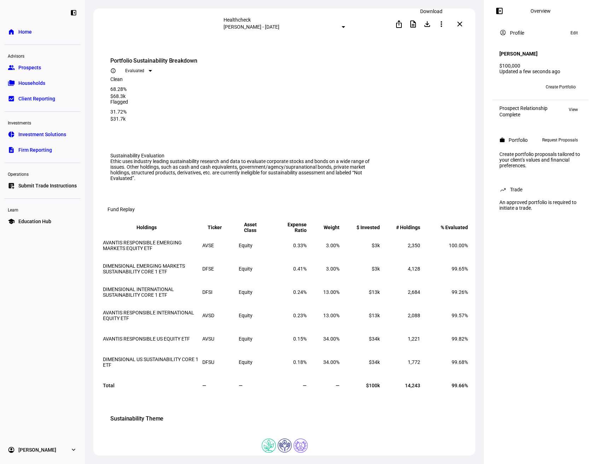
click at [431, 25] on mat-icon "file_download" at bounding box center [427, 24] width 8 height 8
click at [372, 38] on div "Healthcheck Jon Smith - August 15, 2025 ios_share description file_download mor…" at bounding box center [284, 23] width 382 height 31
click at [445, 23] on mat-icon "more_vert" at bounding box center [441, 24] width 8 height 8
click at [363, 38] on div at bounding box center [298, 232] width 597 height 464
click at [414, 24] on mat-icon "description" at bounding box center [413, 24] width 8 height 8
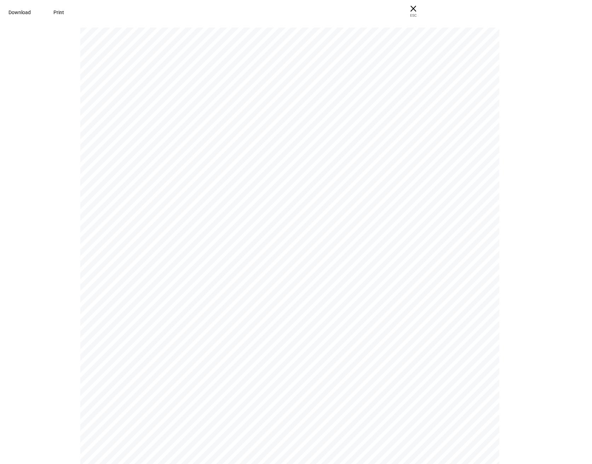
click at [39, 16] on span at bounding box center [19, 12] width 39 height 17
click at [529, 127] on pdf-viewer "P R O F I L E Help us propose some portfolios for your client Now that you’ve c…" at bounding box center [295, 245] width 587 height 437
click at [424, 13] on span "ESC" at bounding box center [413, 13] width 23 height 10
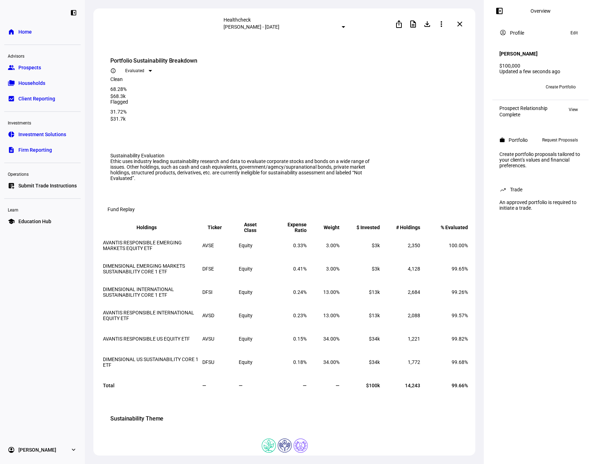
click at [54, 68] on link "group Prospects" at bounding box center [42, 67] width 76 height 14
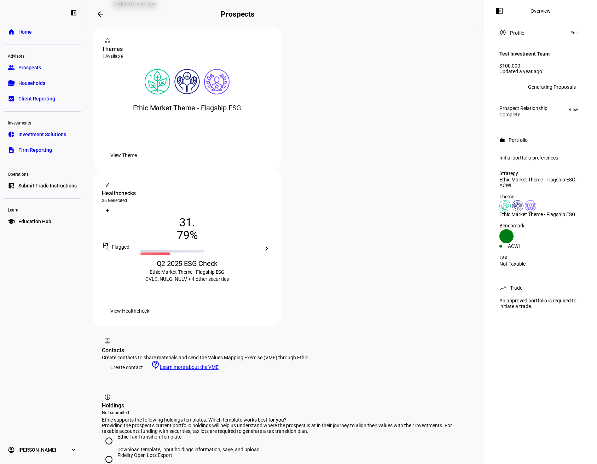
scroll to position [141, 0]
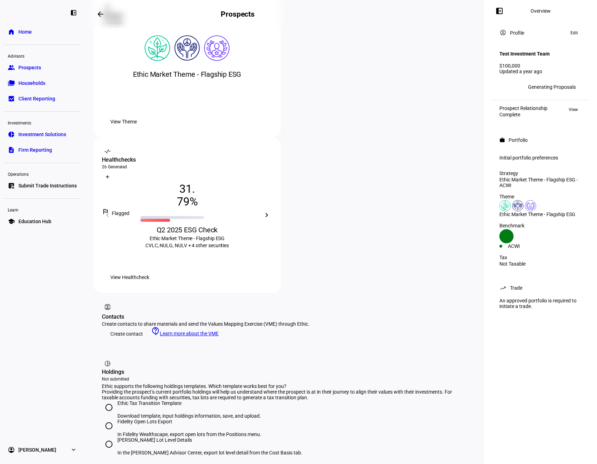
click at [149, 270] on span "View Healthcheck" at bounding box center [129, 277] width 39 height 14
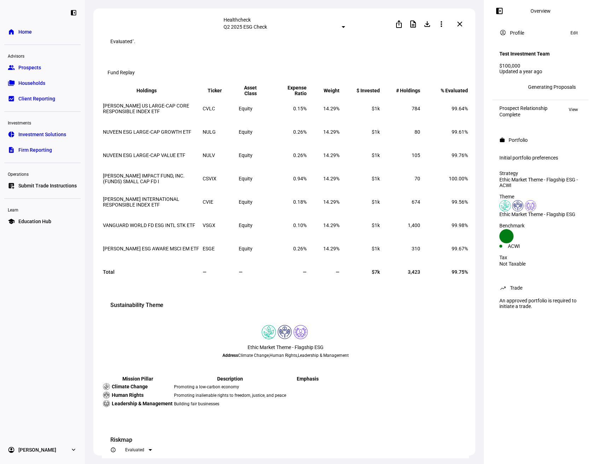
scroll to position [125, 0]
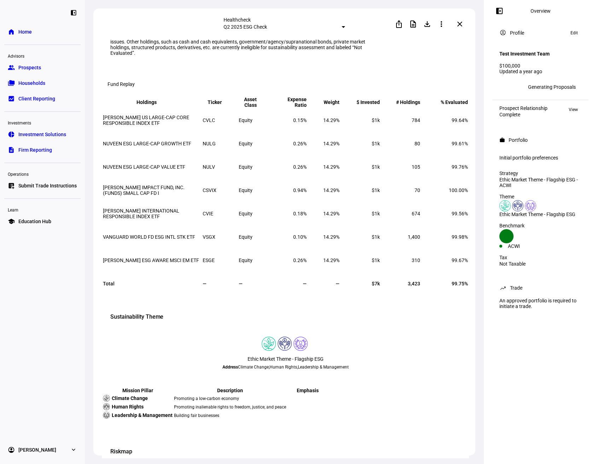
drag, startPoint x: 375, startPoint y: 313, endPoint x: 361, endPoint y: 312, distance: 14.2
click at [361, 295] on tr "Total — — — — $7k 3,423 99.75%" at bounding box center [286, 283] width 366 height 23
click at [369, 295] on td "$7k" at bounding box center [361, 283] width 40 height 23
drag, startPoint x: 372, startPoint y: 314, endPoint x: 365, endPoint y: 314, distance: 7.1
click at [365, 295] on td "$7k" at bounding box center [361, 283] width 40 height 23
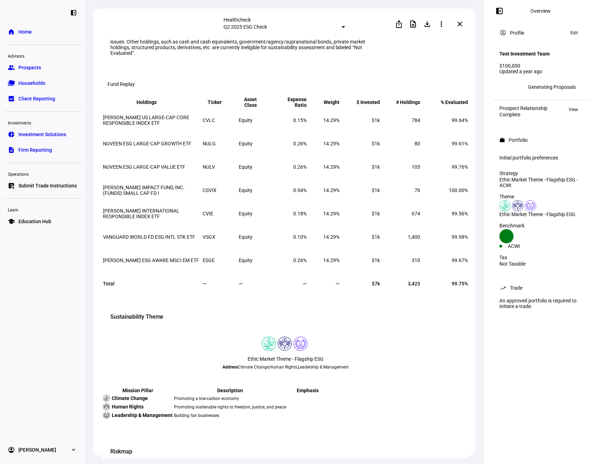
click at [372, 286] on span "$7k" at bounding box center [376, 284] width 8 height 6
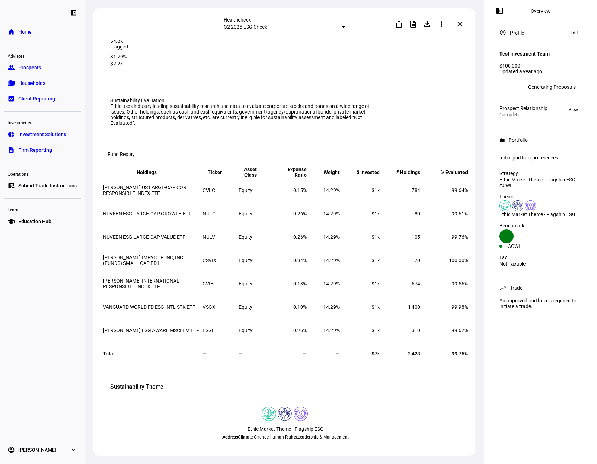
scroll to position [54, 0]
drag, startPoint x: 439, startPoint y: 218, endPoint x: 451, endPoint y: 219, distance: 12.7
click at [451, 202] on td "99.64%" at bounding box center [444, 191] width 47 height 23
click at [445, 202] on td "99.64%" at bounding box center [444, 191] width 47 height 23
click at [452, 217] on span "99.61%" at bounding box center [460, 215] width 16 height 6
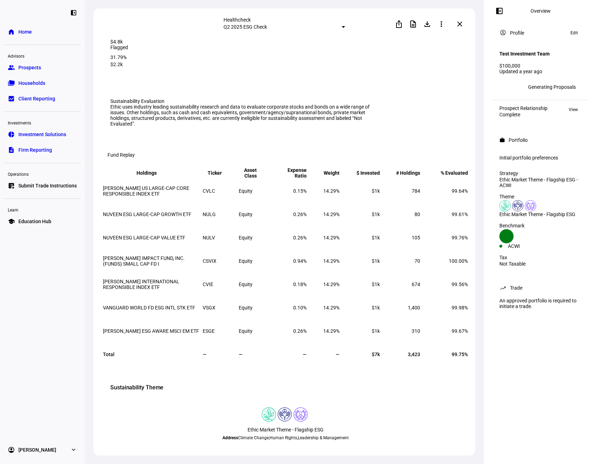
drag, startPoint x: 440, startPoint y: 244, endPoint x: 444, endPoint y: 244, distance: 4.2
click at [452, 217] on span "99.61%" at bounding box center [460, 215] width 16 height 6
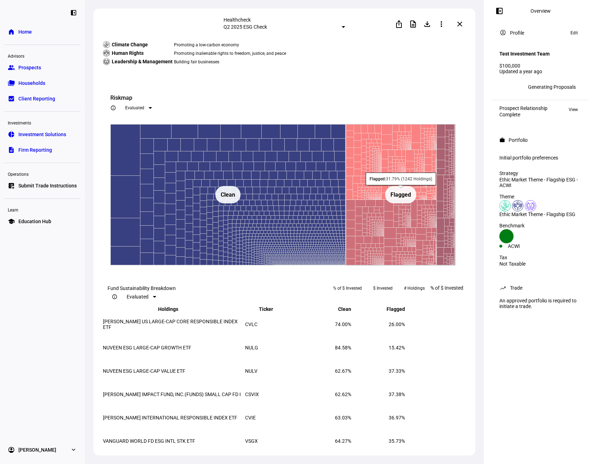
scroll to position [444, 0]
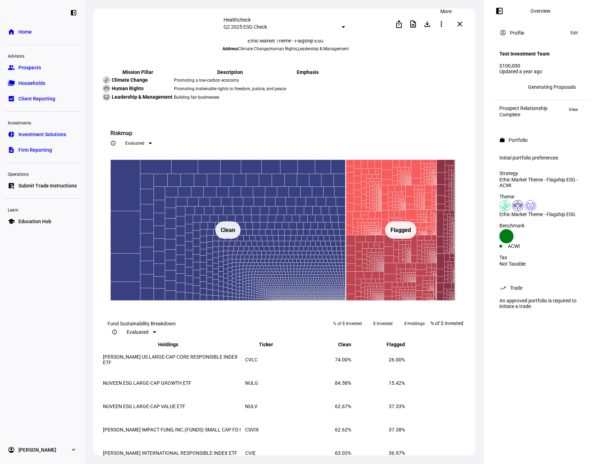
click at [442, 26] on mat-icon "more_vert" at bounding box center [441, 24] width 8 height 8
click at [314, 115] on div at bounding box center [298, 232] width 597 height 464
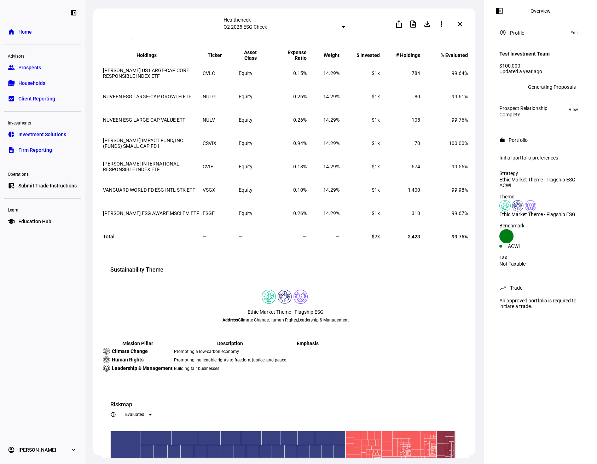
scroll to position [161, 0]
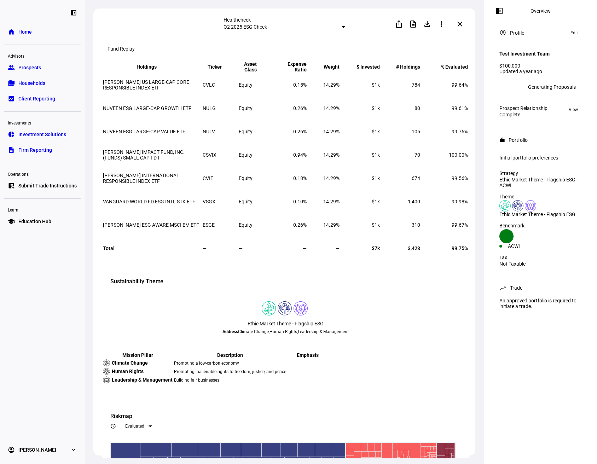
click at [40, 66] on span "Prospects" at bounding box center [29, 67] width 23 height 7
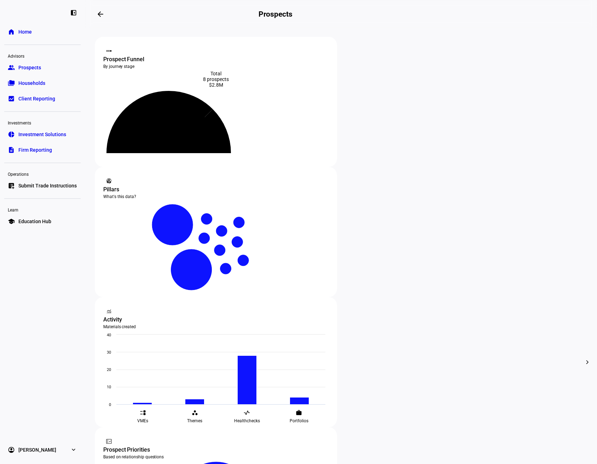
click at [329, 185] on div "Pillars" at bounding box center [215, 189] width 225 height 8
click at [290, 232] on div "What causes do my prospects care about?" at bounding box center [216, 237] width 149 height 10
click at [232, 189] on mat-icon "bar_chart" at bounding box center [216, 204] width 31 height 31
click at [290, 248] on p "Knowing which causes prospects care about helps advisors connect with them over…" at bounding box center [216, 262] width 149 height 28
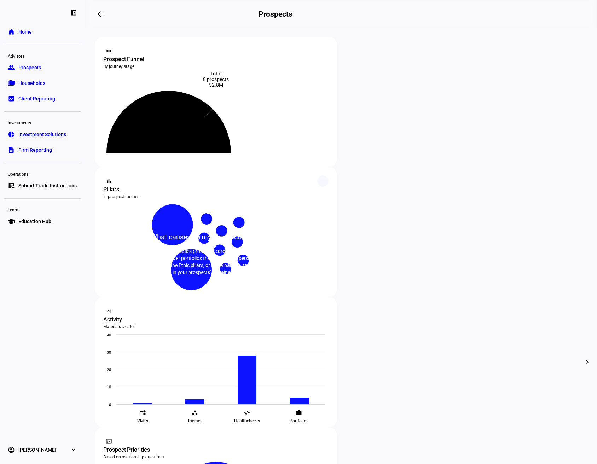
click at [290, 248] on p "Knowing which causes prospects care about helps advisors connect with them over…" at bounding box center [216, 262] width 149 height 28
click at [302, 177] on eth-card-help-content "bar_chart What causes do my prospects care about? Knowing which causes prospect…" at bounding box center [216, 232] width 171 height 110
click at [290, 248] on p "Knowing which causes prospects care about helps advisors connect with them over…" at bounding box center [216, 262] width 149 height 28
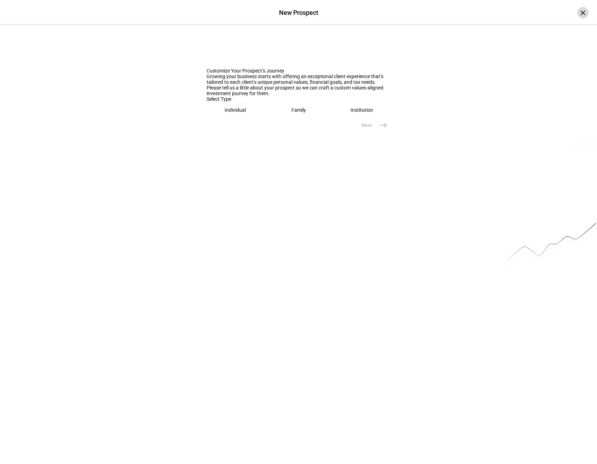
click at [578, 14] on div "×" at bounding box center [582, 12] width 11 height 11
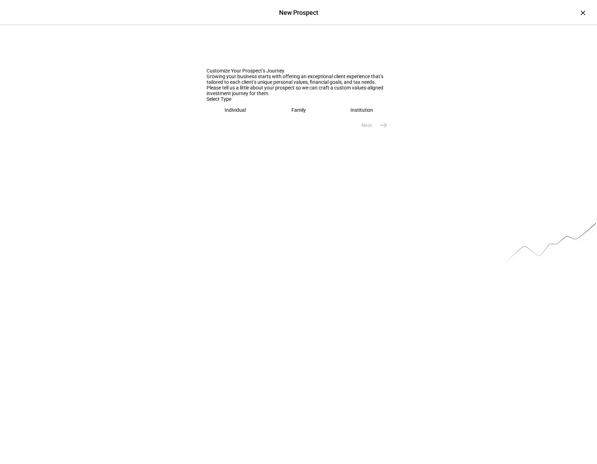
click at [248, 118] on eth-mega-radio-button "Individual" at bounding box center [236, 110] width 58 height 16
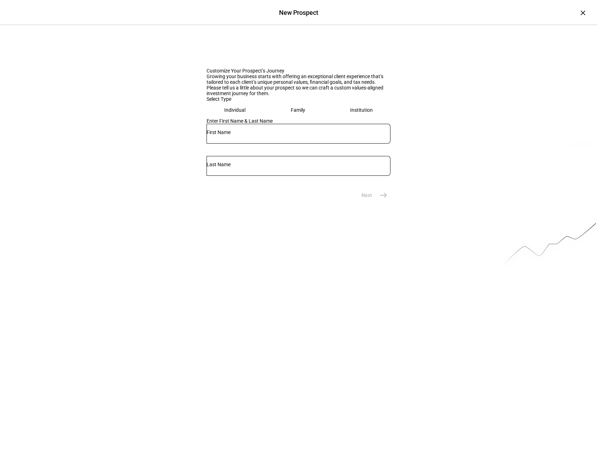
click at [235, 135] on input "text" at bounding box center [299, 132] width 184 height 6
type input "ACWI"
type input "Traditional"
click at [382, 199] on mat-icon "east" at bounding box center [383, 195] width 8 height 8
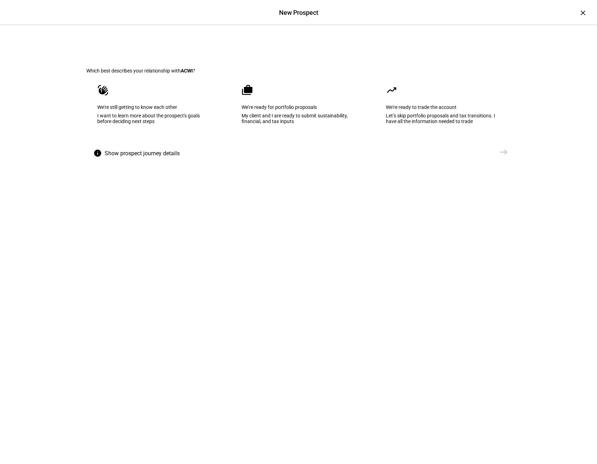
click at [167, 124] on div "I want to learn more about the prospect's goals before deciding next steps" at bounding box center [154, 118] width 114 height 11
click at [314, 124] on div "My client and I are ready to submit sustainability, financial, and tax inputs" at bounding box center [298, 118] width 114 height 11
click at [500, 156] on mat-icon "east" at bounding box center [503, 152] width 8 height 8
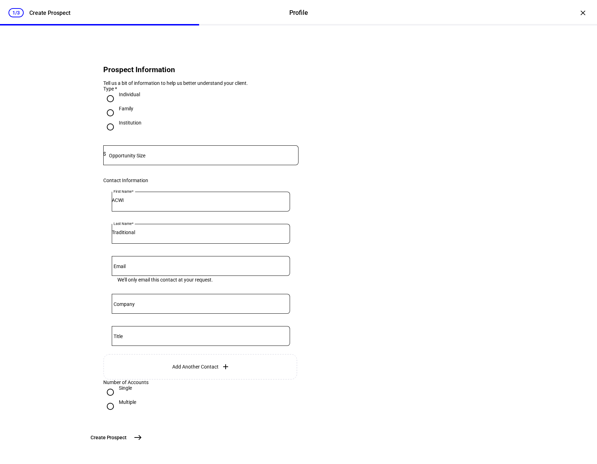
click at [136, 158] on mat-label "Opportunity Size" at bounding box center [127, 156] width 36 height 6
type input "100,000"
click at [310, 195] on eth-form-card "Prospect Information Tell us a bit of information to help us better understand …" at bounding box center [298, 236] width 424 height 388
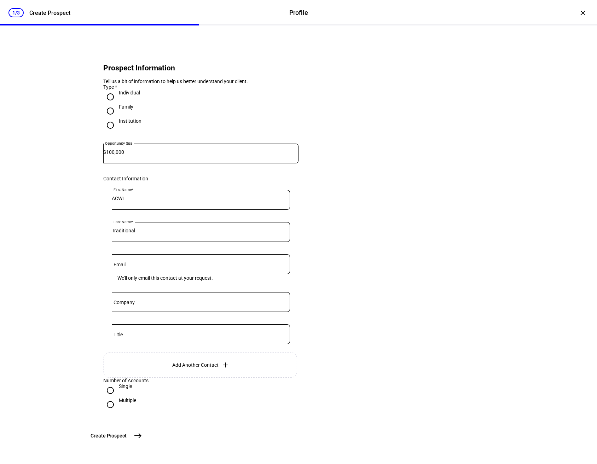
scroll to position [58, 0]
click at [142, 436] on mat-icon "east" at bounding box center [138, 436] width 8 height 8
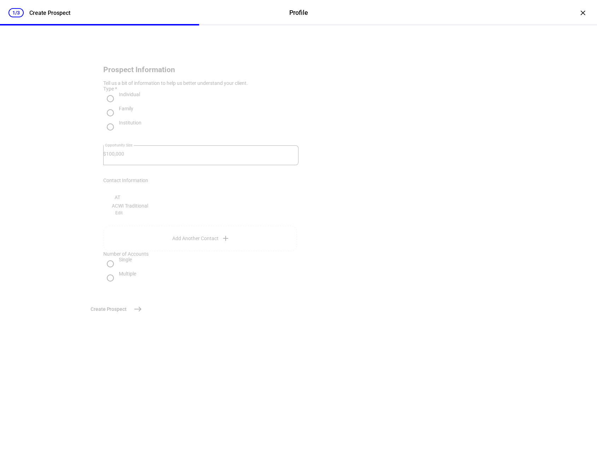
scroll to position [0, 0]
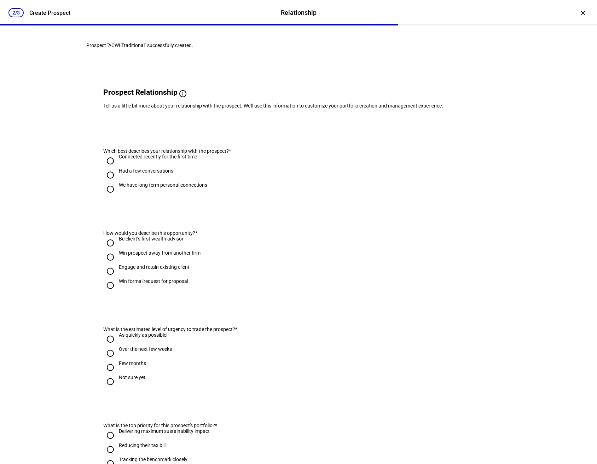
click at [160, 167] on div "Connected recently for the first time" at bounding box center [158, 160] width 78 height 13
click at [117, 168] on input "Connected recently for the first time" at bounding box center [110, 161] width 14 height 14
radio input "true"
click at [137, 242] on div "Be client’s first wealth advisor" at bounding box center [151, 239] width 65 height 6
click at [117, 250] on input "Be client’s first wealth advisor" at bounding box center [110, 243] width 14 height 14
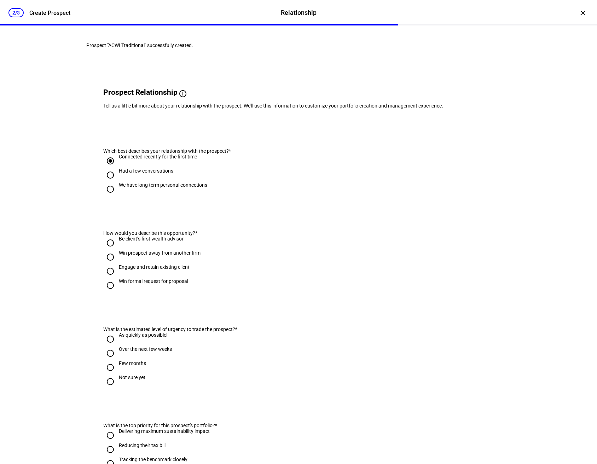
radio input "true"
click at [135, 338] on div "As quickly as possible!" at bounding box center [143, 335] width 49 height 6
click at [117, 346] on input "As quickly as possible!" at bounding box center [110, 339] width 14 height 14
radio input "true"
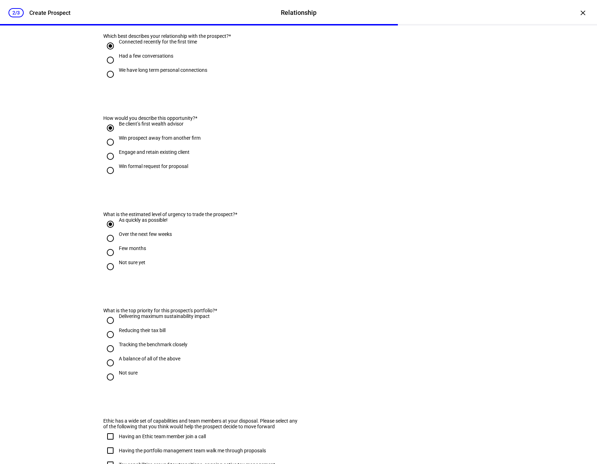
scroll to position [141, 0]
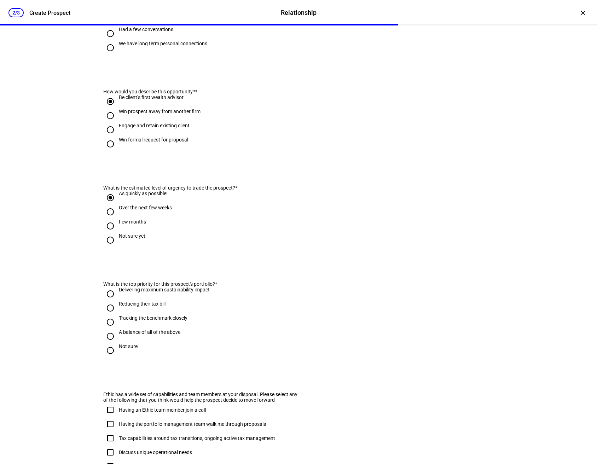
click at [158, 293] on div "Delivering maximum sustainability impact" at bounding box center [164, 290] width 91 height 6
click at [117, 301] on input "Delivering maximum sustainability impact" at bounding box center [110, 294] width 14 height 14
radio input "true"
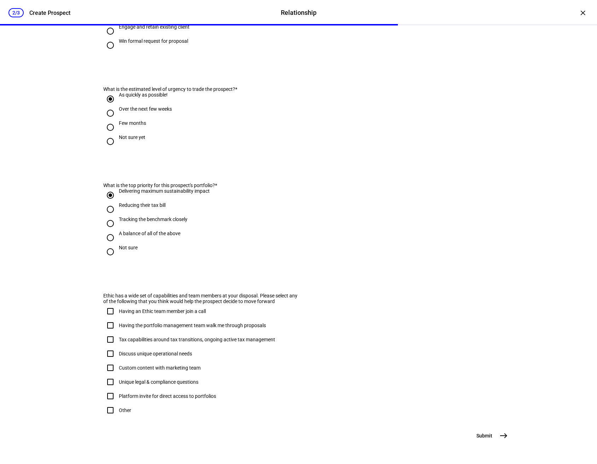
scroll to position [278, 0]
click at [504, 433] on mat-icon "east" at bounding box center [503, 436] width 8 height 8
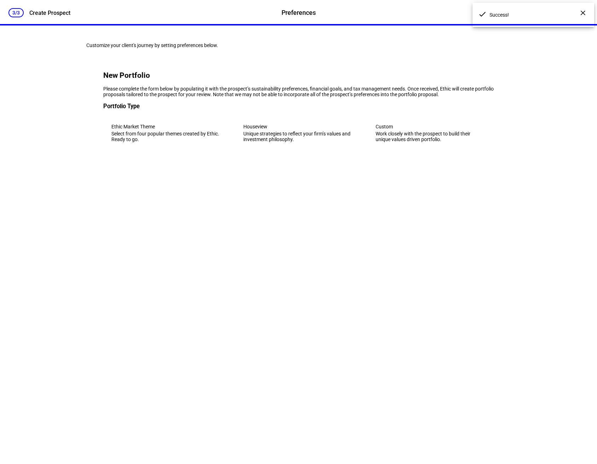
scroll to position [0, 0]
click at [194, 142] on div "Select from four popular themes created by Ethic. Ready to go." at bounding box center [166, 136] width 110 height 11
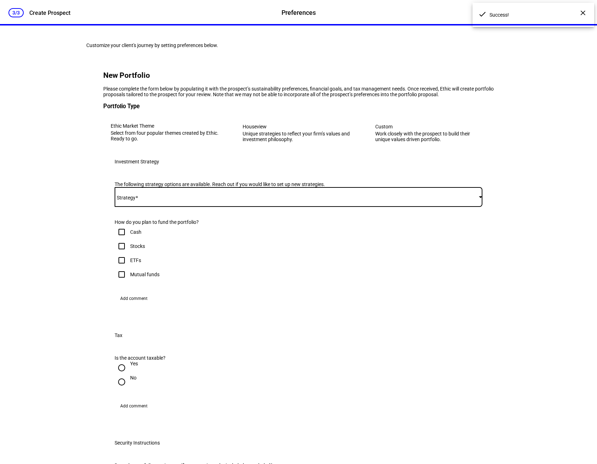
click at [165, 200] on span at bounding box center [297, 197] width 364 height 6
click at [161, 291] on span "Ethic Market Theme - Flagship ESG - ACWI" at bounding box center [164, 292] width 92 height 6
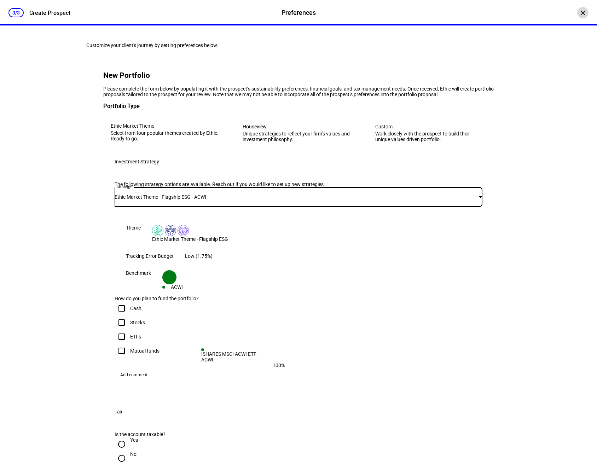
click at [577, 13] on div "×" at bounding box center [582, 12] width 11 height 11
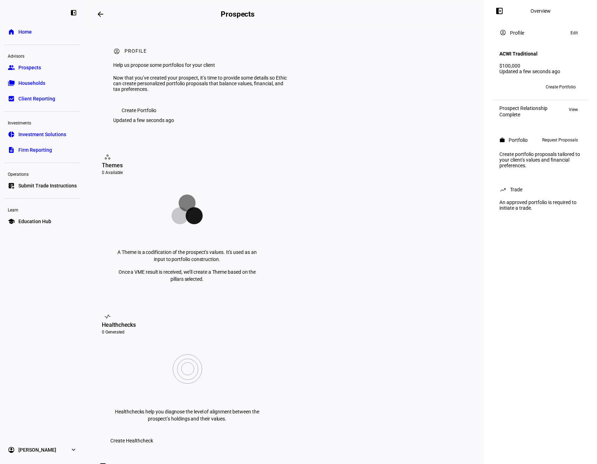
click at [153, 434] on span "Create Healthcheck" at bounding box center [131, 441] width 43 height 14
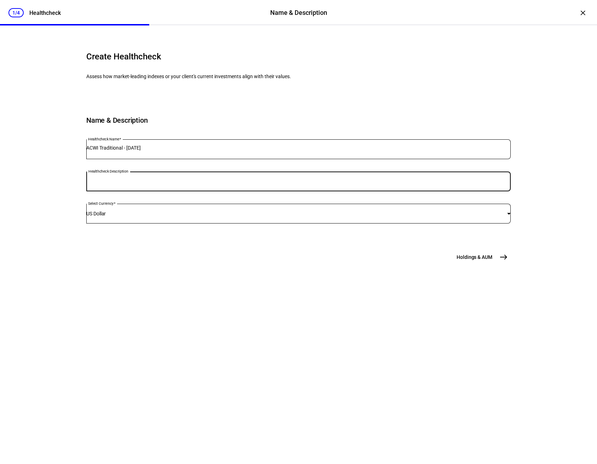
click at [167, 183] on input "Healthcheck Description" at bounding box center [298, 180] width 424 height 6
type input "ACWI Traditional"
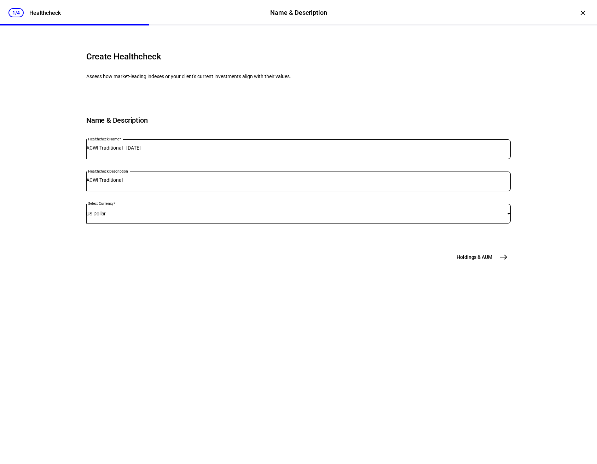
click at [493, 264] on button "Holdings & [GEOGRAPHIC_DATA]" at bounding box center [481, 257] width 58 height 14
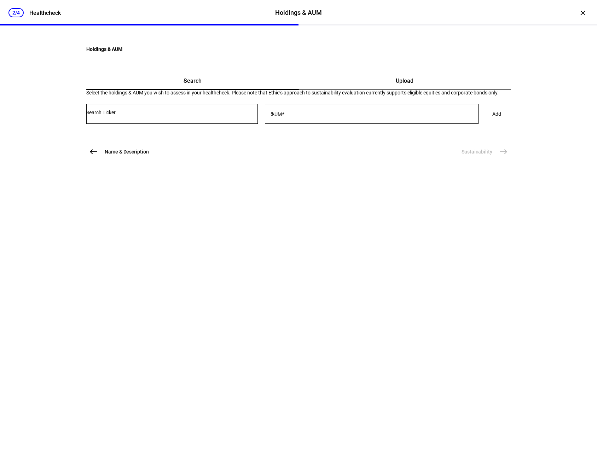
click at [254, 115] on input "Number" at bounding box center [172, 113] width 172 height 6
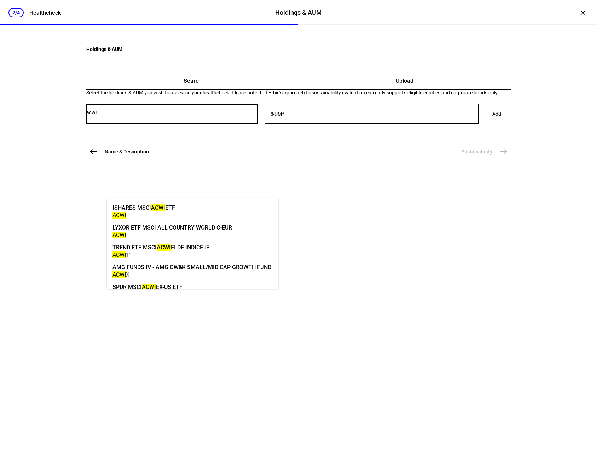
type input "acwi"
click at [224, 208] on mat-option "ISHARES MSCI ACWI ETF ACWI" at bounding box center [193, 211] width 172 height 20
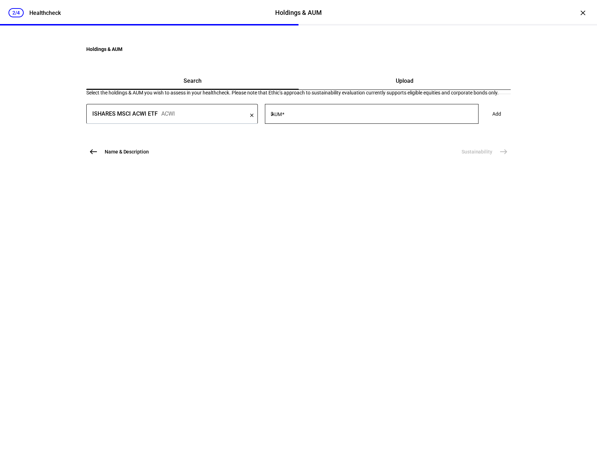
click at [282, 117] on mat-label "AUM" at bounding box center [276, 114] width 11 height 6
click at [301, 115] on input "AUM" at bounding box center [377, 113] width 204 height 6
type input "100,000"
click at [484, 121] on span at bounding box center [497, 114] width 26 height 14
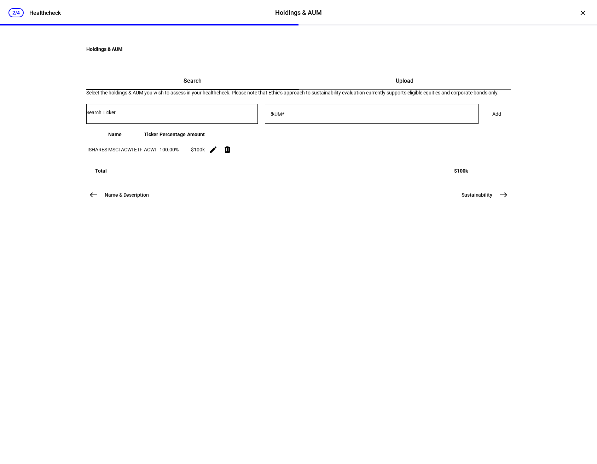
click at [499, 199] on mat-icon "east" at bounding box center [503, 195] width 8 height 8
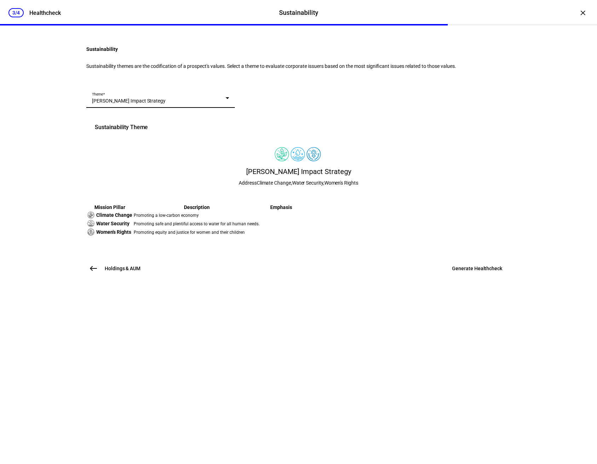
click at [214, 104] on div "Nancy Levit Impact Strategy" at bounding box center [159, 100] width 134 height 7
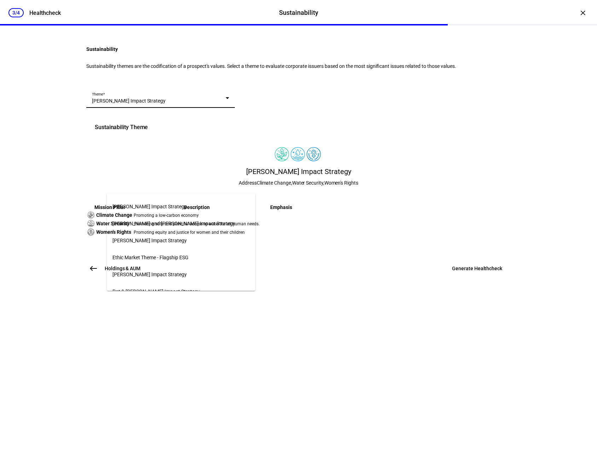
scroll to position [523, 0]
click at [182, 242] on span "Ethic Market Theme - Flagship ESG" at bounding box center [150, 242] width 76 height 6
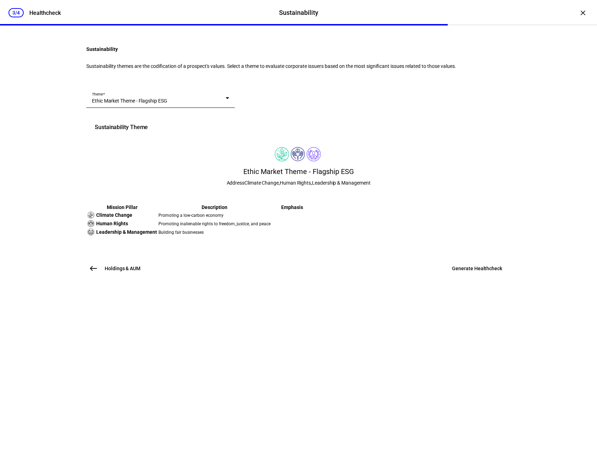
click at [450, 161] on eth-pillar-icon-badges at bounding box center [298, 154] width 424 height 14
click at [481, 277] on span at bounding box center [477, 268] width 67 height 17
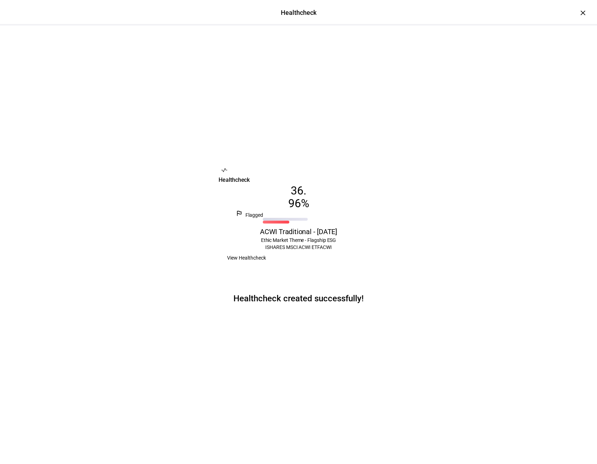
click at [266, 265] on span "View Healthcheck" at bounding box center [246, 258] width 39 height 14
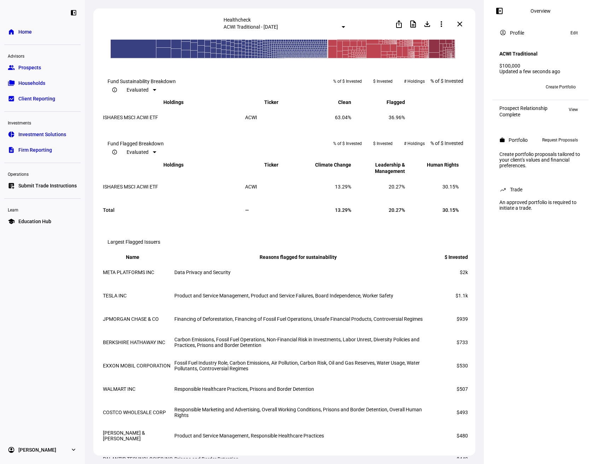
scroll to position [624, 0]
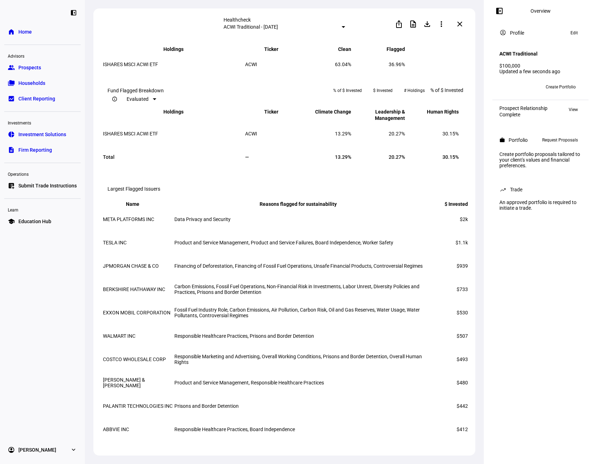
click at [195, 245] on span "Product and Service Management, Product and Service Failures, Board Independenc…" at bounding box center [283, 243] width 219 height 6
click at [411, 25] on span at bounding box center [413, 24] width 17 height 17
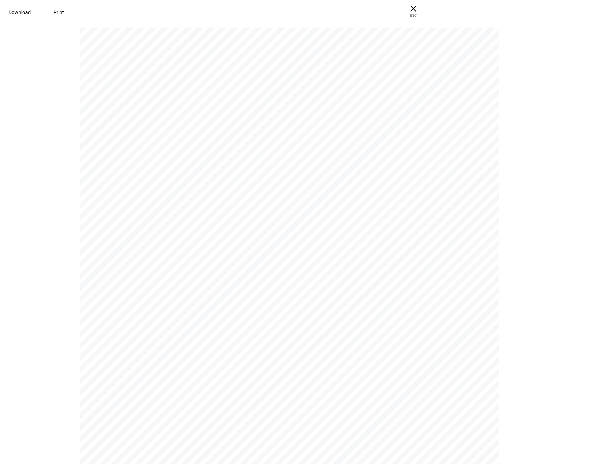
click at [31, 10] on span "Download" at bounding box center [19, 13] width 22 height 6
click at [424, 8] on span "ESC" at bounding box center [413, 13] width 23 height 10
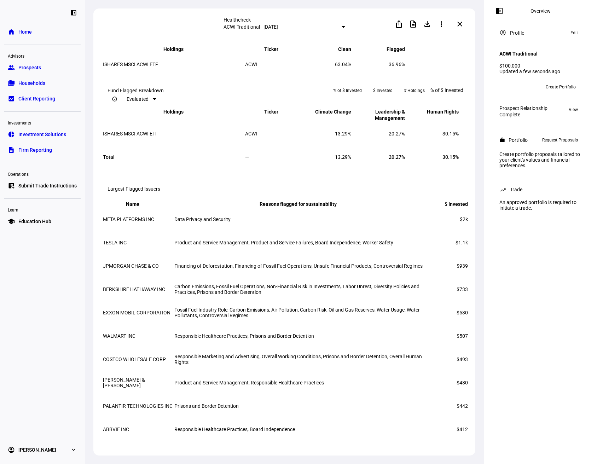
drag, startPoint x: 459, startPoint y: 23, endPoint x: 405, endPoint y: 168, distance: 154.9
click at [459, 23] on mat-icon "close" at bounding box center [460, 24] width 8 height 8
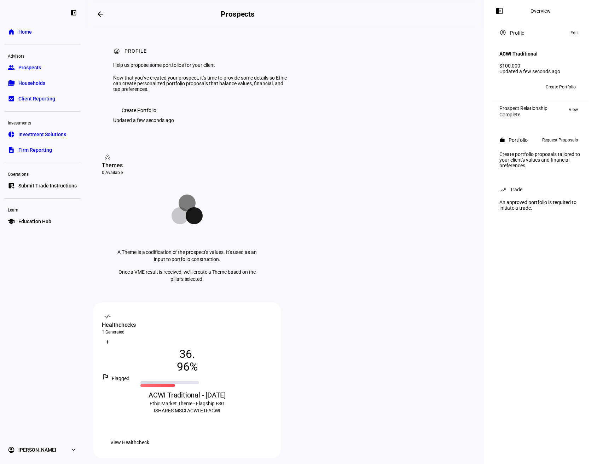
click at [149, 435] on span "View Healthcheck" at bounding box center [129, 442] width 39 height 14
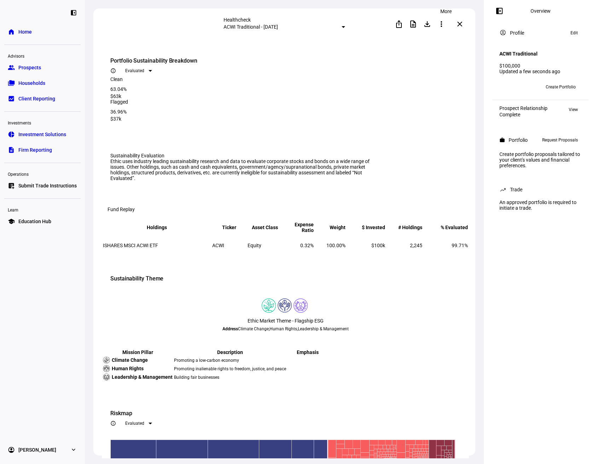
click at [447, 25] on button "more_vert" at bounding box center [441, 24] width 14 height 14
click at [439, 39] on div "edit Edit" at bounding box center [431, 41] width 31 height 10
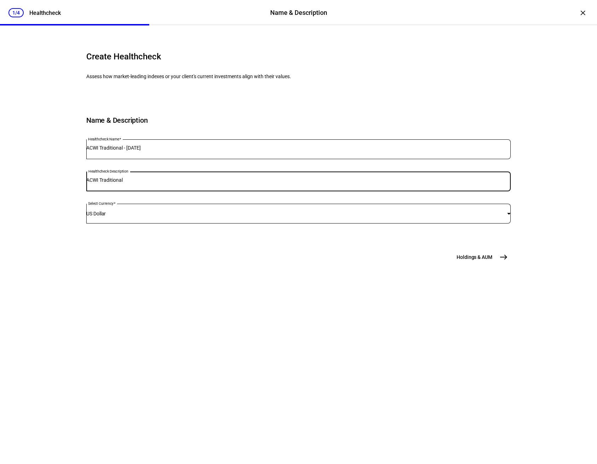
drag, startPoint x: 202, startPoint y: 230, endPoint x: 126, endPoint y: 228, distance: 76.1
click at [126, 183] on input "ACWI Traditional" at bounding box center [298, 180] width 424 height 6
type input "ACWI ESG"
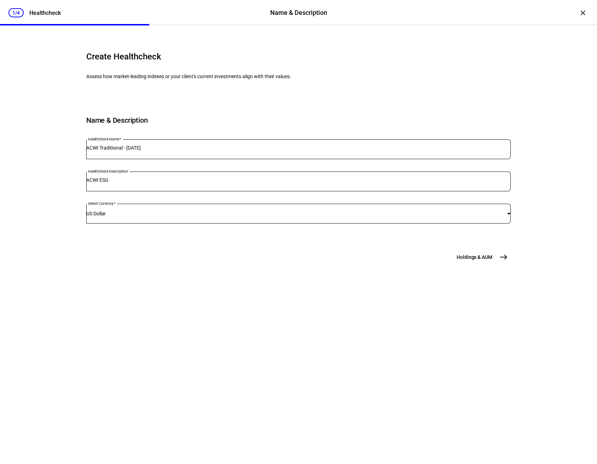
click at [492, 264] on button "Holdings & [GEOGRAPHIC_DATA]" at bounding box center [481, 257] width 58 height 14
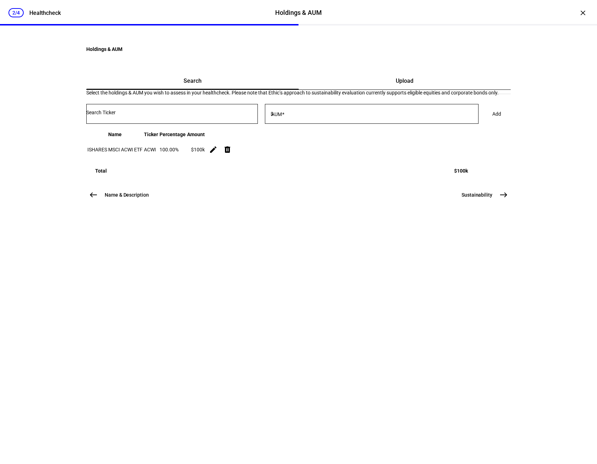
click at [232, 154] on mat-icon "delete" at bounding box center [227, 149] width 8 height 8
click at [171, 115] on input "Number" at bounding box center [172, 113] width 172 height 6
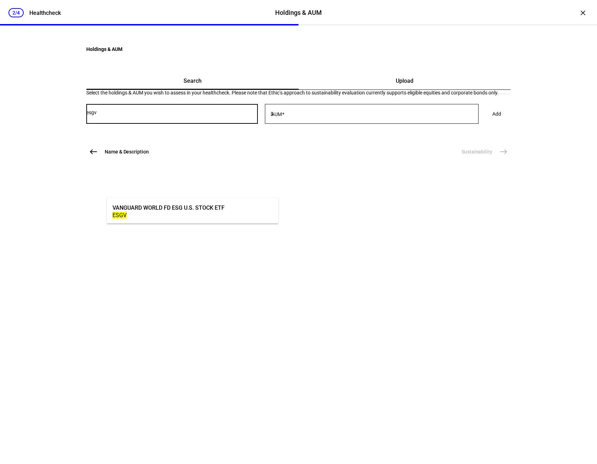
type input "esgv"
click at [131, 209] on div "VANGUARD WORLD FD ESG U.S. STOCK ETF" at bounding box center [168, 208] width 112 height 8
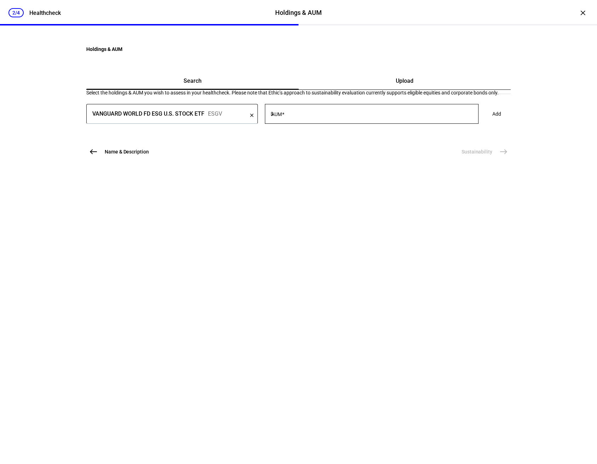
click at [282, 117] on mat-label "AUM" at bounding box center [276, 114] width 11 height 6
click at [297, 115] on input "AUM" at bounding box center [377, 113] width 204 height 6
type input "65,000"
click at [492, 121] on span "Add" at bounding box center [496, 114] width 9 height 14
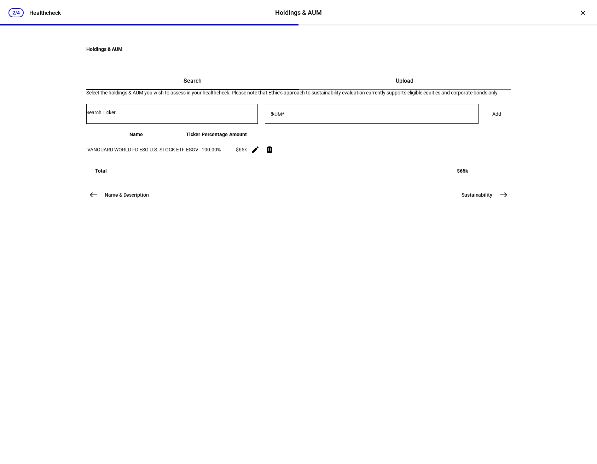
click at [164, 115] on input "Number" at bounding box center [172, 113] width 172 height 6
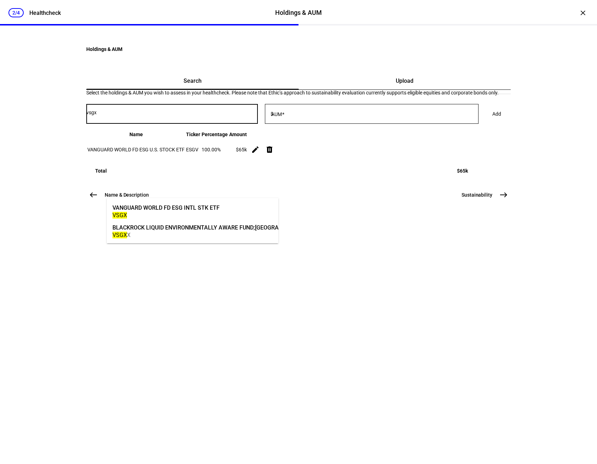
type input "vsgx"
click at [164, 210] on div "VANGUARD WORLD FD ESG INTL STK ETF" at bounding box center [165, 208] width 107 height 8
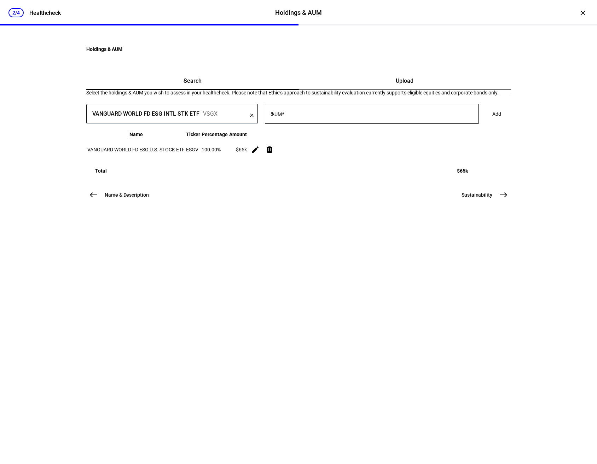
click at [284, 117] on span at bounding box center [283, 114] width 2 height 6
click at [308, 115] on input "AUM" at bounding box center [377, 113] width 204 height 6
type input "35,000"
click at [492, 121] on span "Add" at bounding box center [496, 114] width 9 height 14
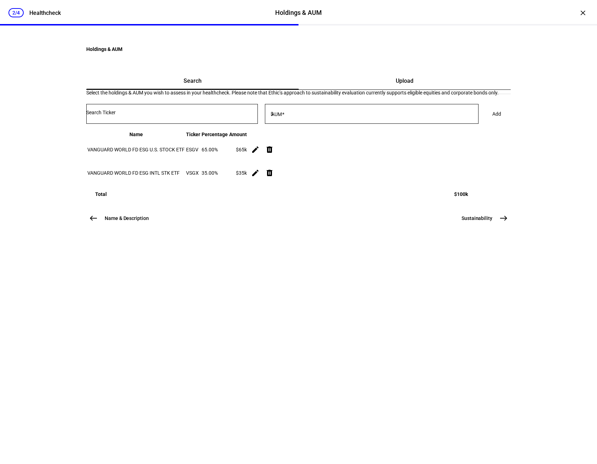
click at [500, 222] on mat-icon "east" at bounding box center [503, 218] width 8 height 8
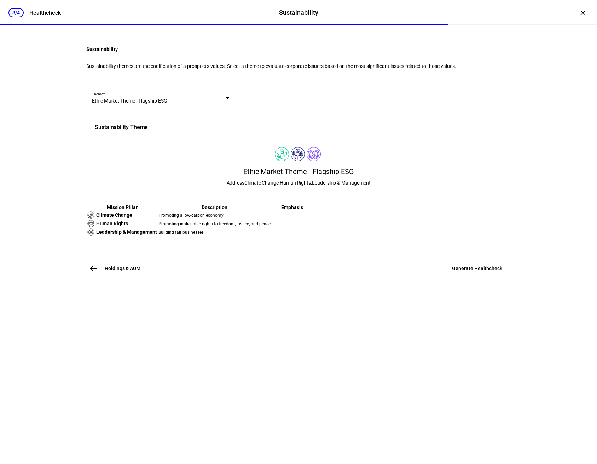
click at [461, 272] on span "Generate Healthcheck" at bounding box center [477, 268] width 50 height 7
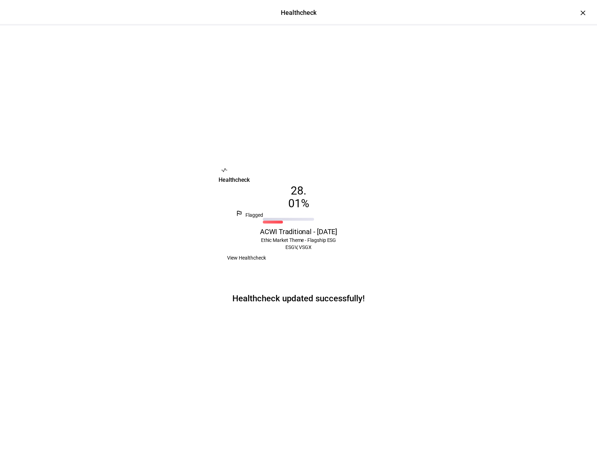
click at [266, 265] on span "View Healthcheck" at bounding box center [246, 258] width 39 height 14
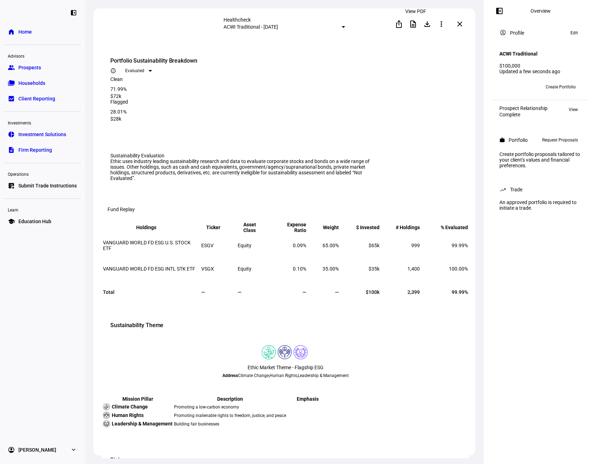
click at [415, 26] on mat-icon "description" at bounding box center [413, 24] width 8 height 8
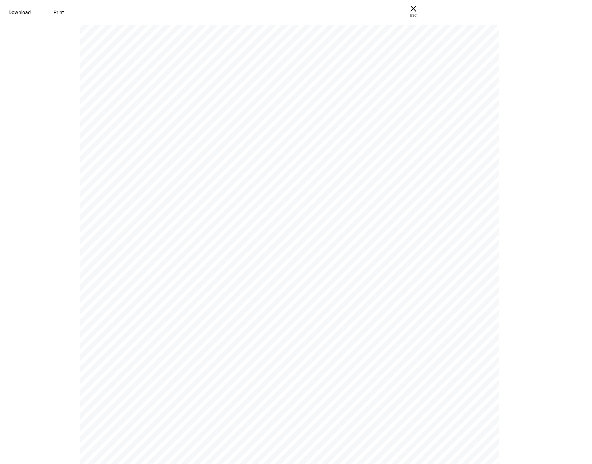
scroll to position [35, 0]
click at [31, 12] on span "Download" at bounding box center [19, 13] width 22 height 6
click at [424, 16] on span "ESC" at bounding box center [413, 13] width 23 height 10
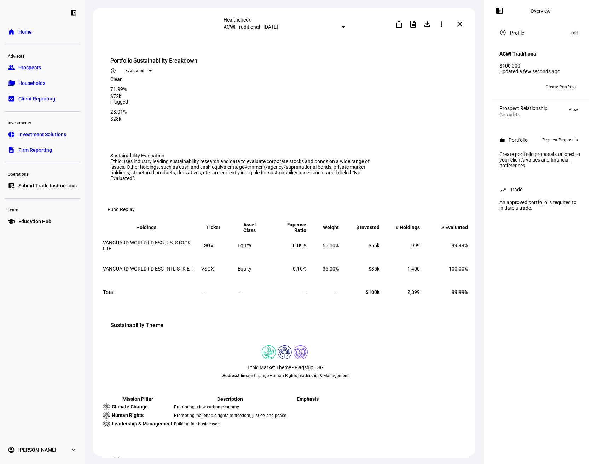
click at [256, 11] on div "Healthcheck ACWI Traditional - [DATE] ios_share description file_download more_…" at bounding box center [284, 23] width 382 height 31
click at [45, 65] on link "group Prospects" at bounding box center [42, 67] width 76 height 14
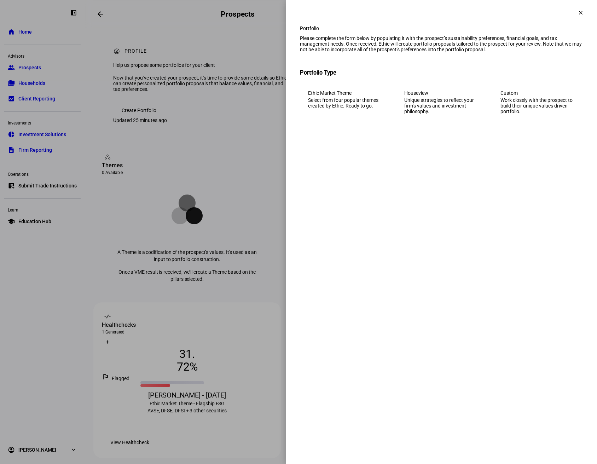
click at [364, 109] on div "Select from four popular themes created by Ethic. Ready to go." at bounding box center [345, 102] width 74 height 11
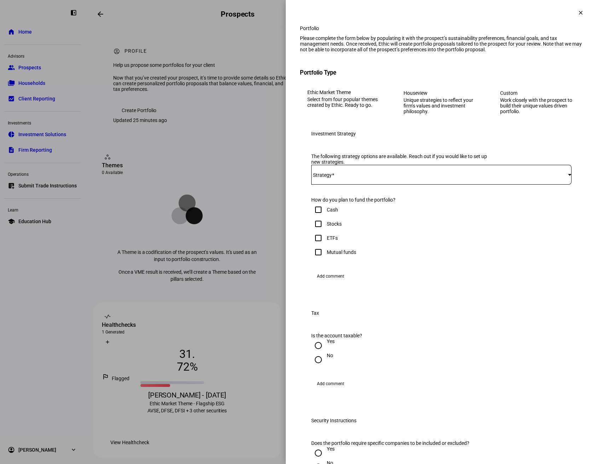
click at [372, 178] on span at bounding box center [439, 175] width 257 height 6
click at [403, 165] on div at bounding box center [298, 232] width 597 height 464
click at [572, 12] on span at bounding box center [580, 12] width 17 height 17
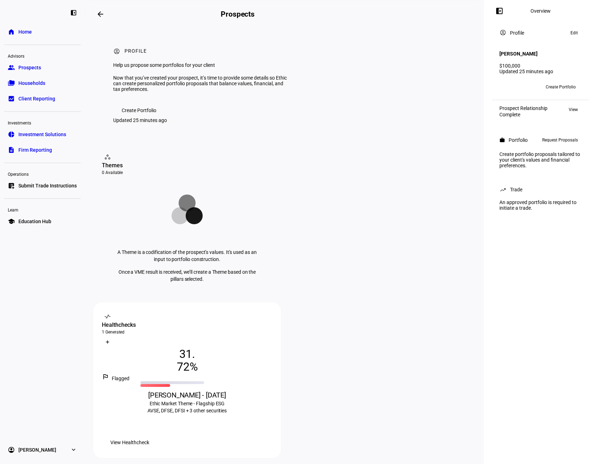
click at [149, 435] on span "View Healthcheck" at bounding box center [129, 442] width 39 height 14
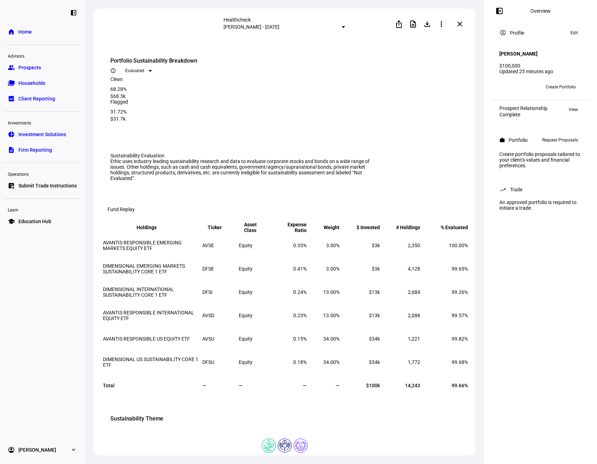
drag, startPoint x: 461, startPoint y: 29, endPoint x: 448, endPoint y: 40, distance: 17.0
click at [448, 40] on plt-healthcheck-details-page-v2 "Healthcheck [PERSON_NAME] - [DATE] ios_share description file_download more_ver…" at bounding box center [284, 233] width 382 height 450
click at [446, 26] on mat-icon "more_vert" at bounding box center [441, 24] width 8 height 8
click at [171, 19] on div at bounding box center [298, 232] width 597 height 464
click at [43, 99] on span "Client Reporting" at bounding box center [36, 98] width 37 height 7
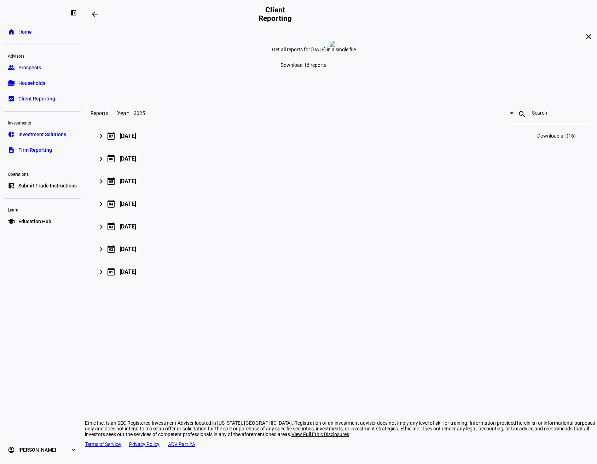
click at [105, 140] on mat-icon "keyboard_arrow_right" at bounding box center [101, 136] width 8 height 8
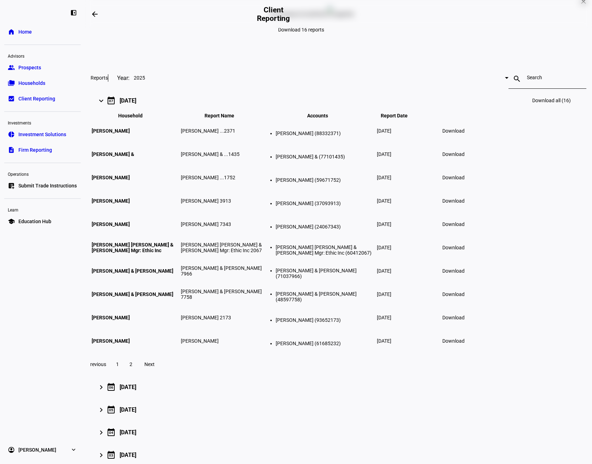
scroll to position [71, 0]
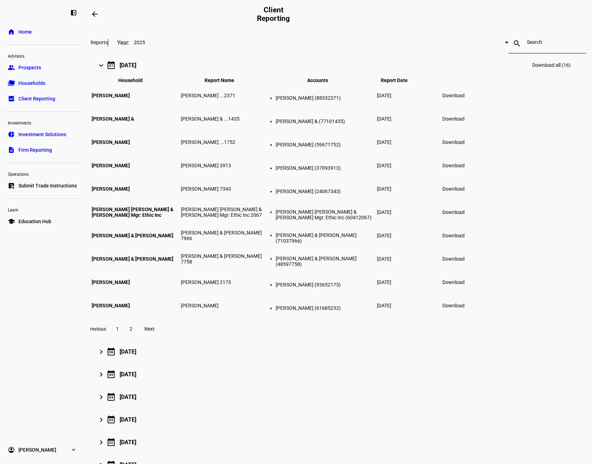
click at [132, 332] on span "2" at bounding box center [130, 329] width 3 height 6
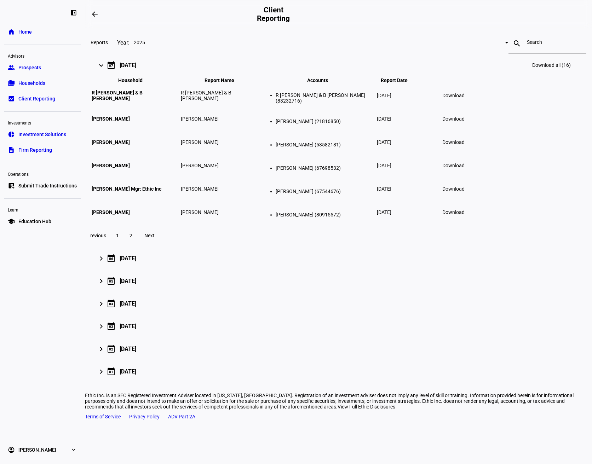
click at [35, 70] on span "Prospects" at bounding box center [29, 67] width 23 height 7
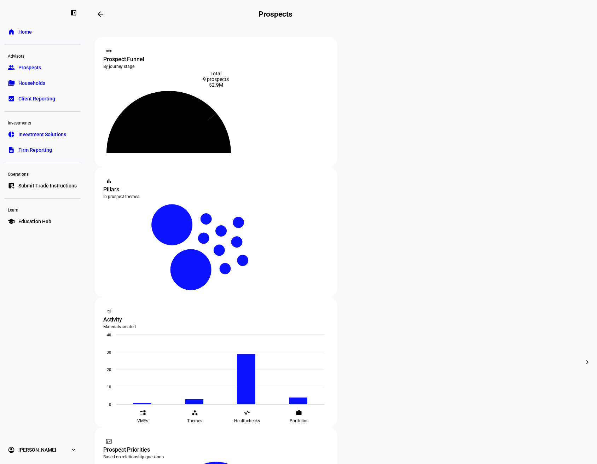
click at [34, 30] on link "home Home" at bounding box center [42, 32] width 76 height 14
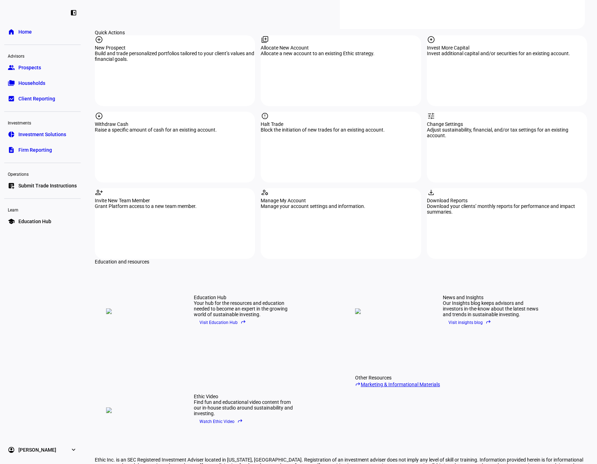
scroll to position [761, 0]
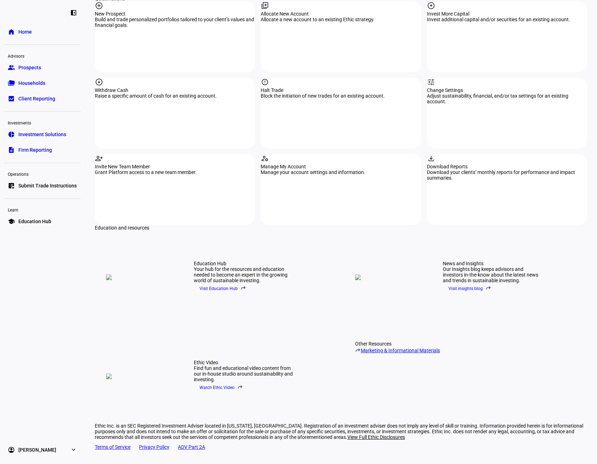
click at [220, 283] on span "Visit Education Hub reply" at bounding box center [222, 288] width 47 height 11
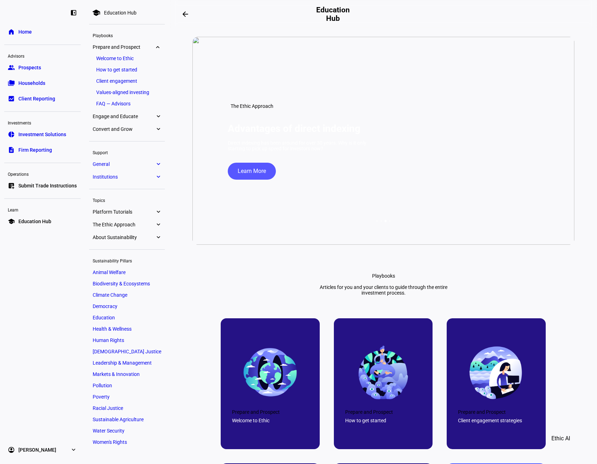
click at [125, 294] on span "Climate Change" at bounding box center [110, 295] width 35 height 6
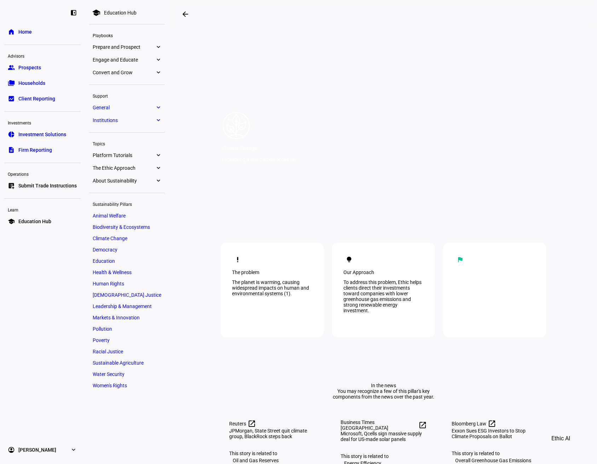
click at [229, 16] on div "arrow_backwards" at bounding box center [246, 14] width 137 height 14
click at [131, 307] on span "Leadership & Management" at bounding box center [122, 306] width 59 height 6
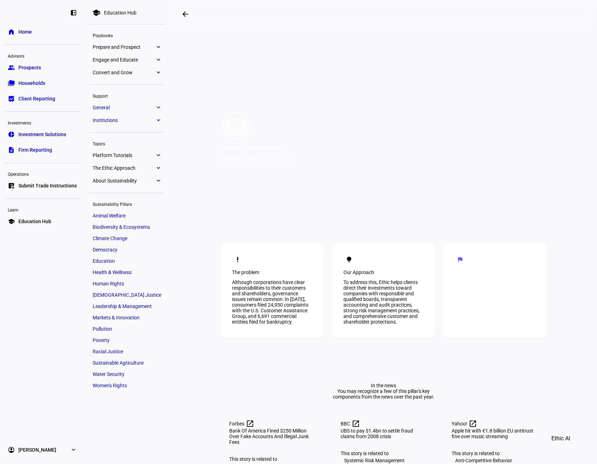
click at [128, 281] on link "Human Rights" at bounding box center [127, 284] width 76 height 10
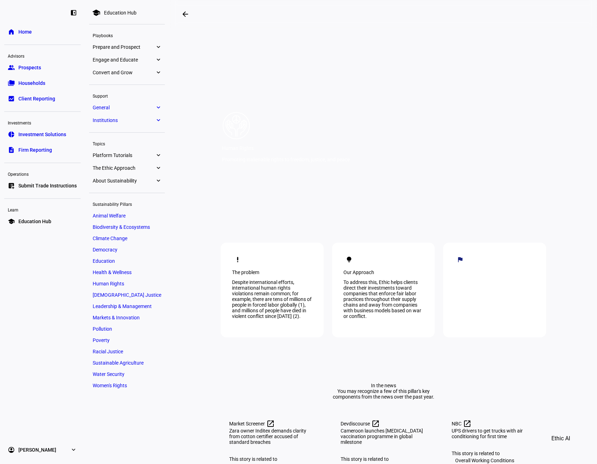
click at [157, 168] on eth-mat-symbol "expand_more" at bounding box center [158, 167] width 6 height 7
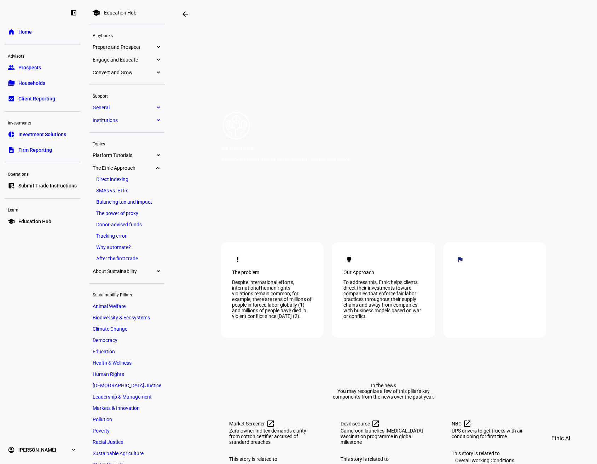
scroll to position [24, 0]
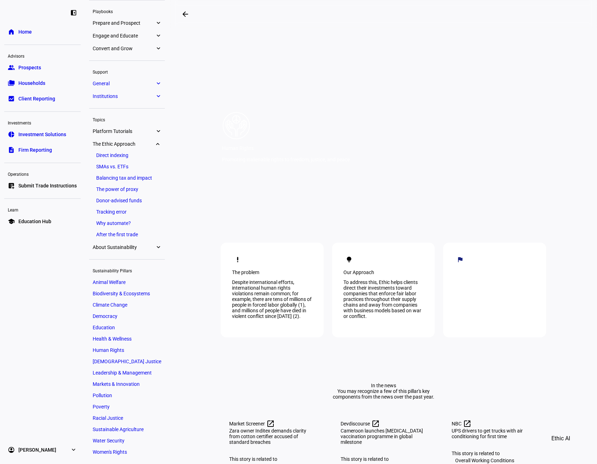
click at [139, 247] on span "About Sustainability" at bounding box center [124, 247] width 62 height 6
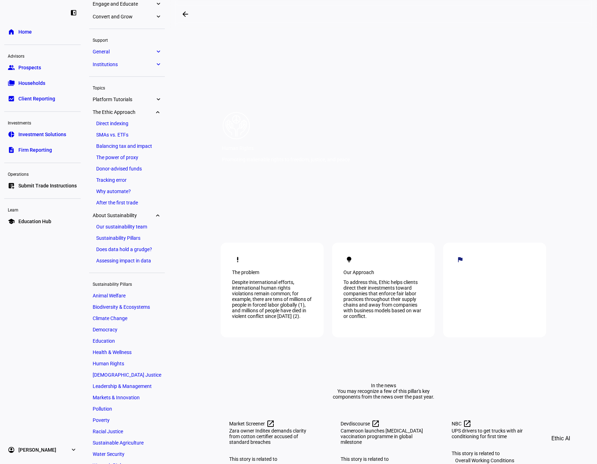
scroll to position [69, 0]
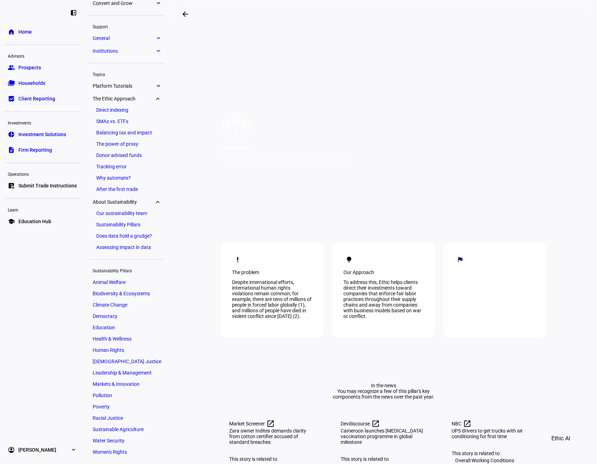
click at [145, 214] on link "Our sustainability team" at bounding box center [127, 213] width 69 height 10
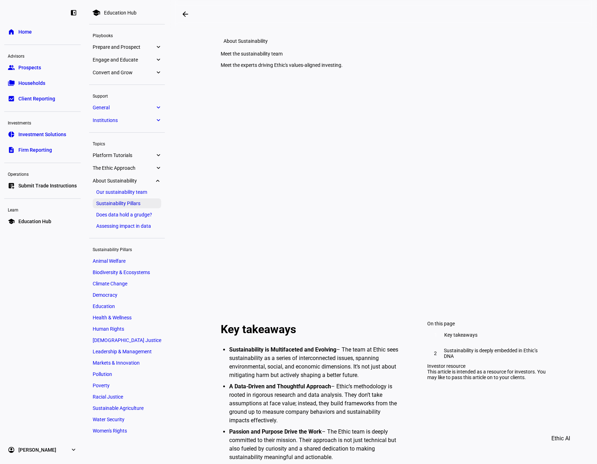
click at [139, 204] on link "Sustainability Pillars" at bounding box center [127, 203] width 69 height 10
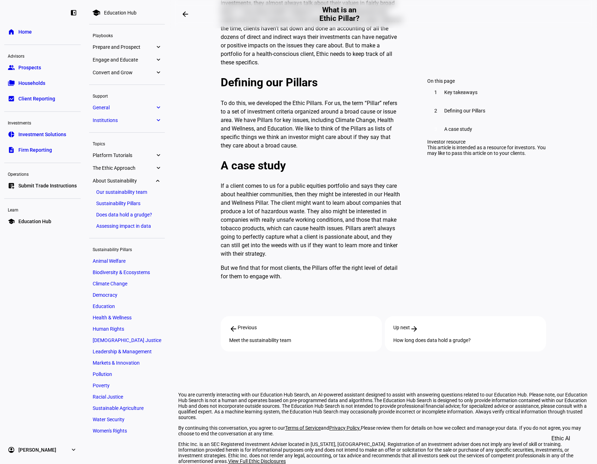
scroll to position [424, 0]
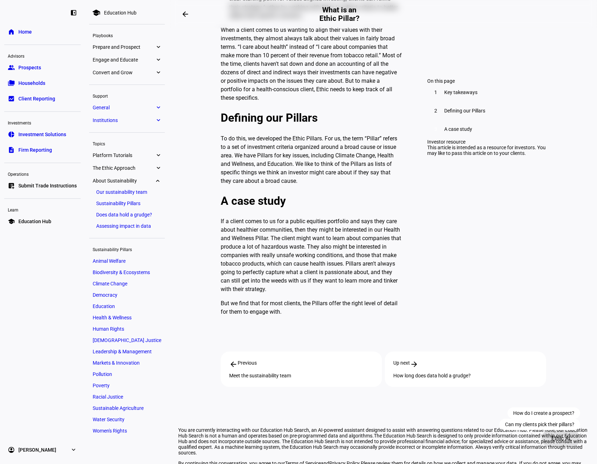
click at [560, 442] on span "Ethic AI" at bounding box center [560, 438] width 19 height 17
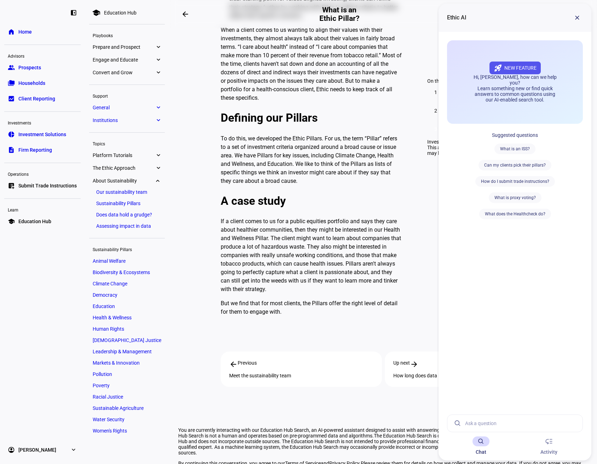
click at [506, 424] on input at bounding box center [521, 423] width 112 height 17
type input "do you have a summary of pillars in pdf"
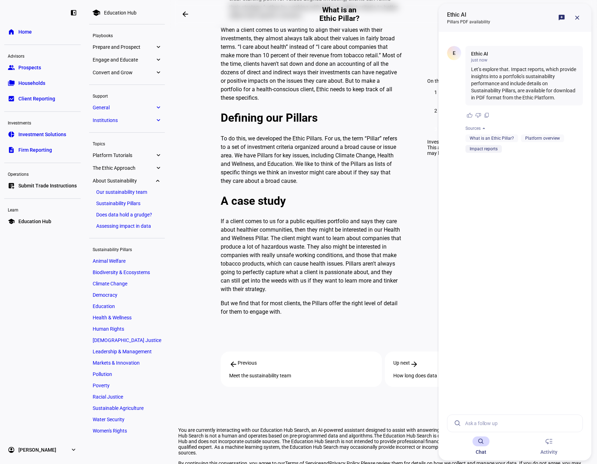
click at [496, 151] on link "Impact reports" at bounding box center [484, 148] width 28 height 5
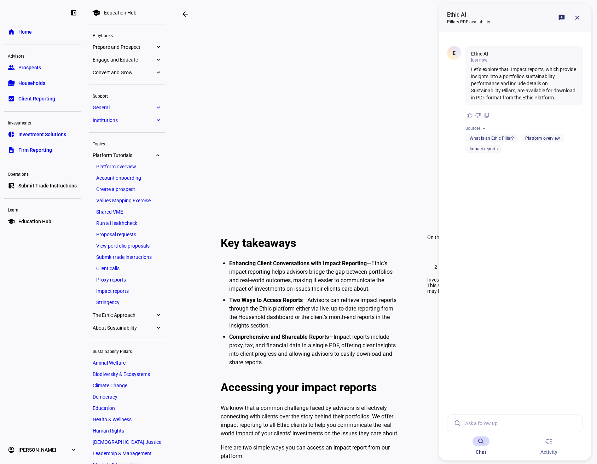
scroll to position [106, 0]
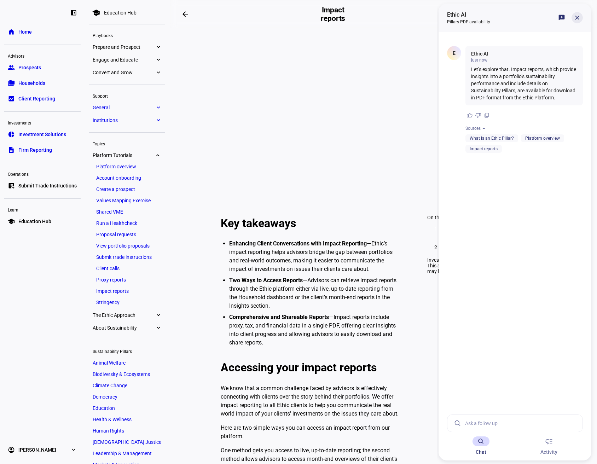
click at [570, 20] on span at bounding box center [561, 17] width 17 height 17
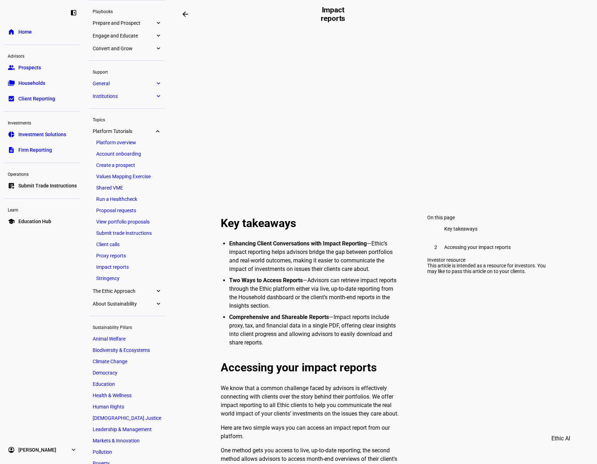
scroll to position [35, 0]
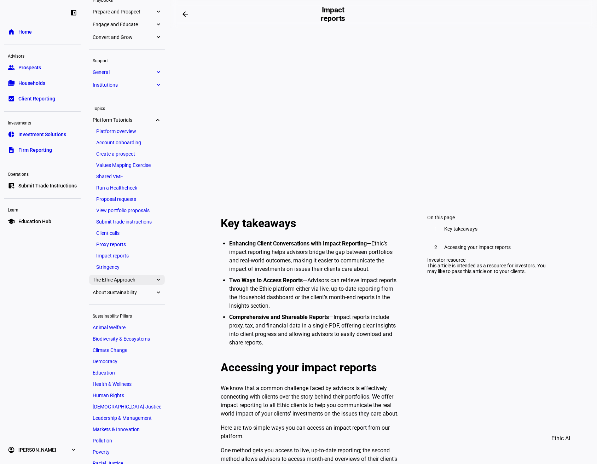
click at [158, 279] on eth-mat-symbol "expand_more" at bounding box center [158, 279] width 6 height 7
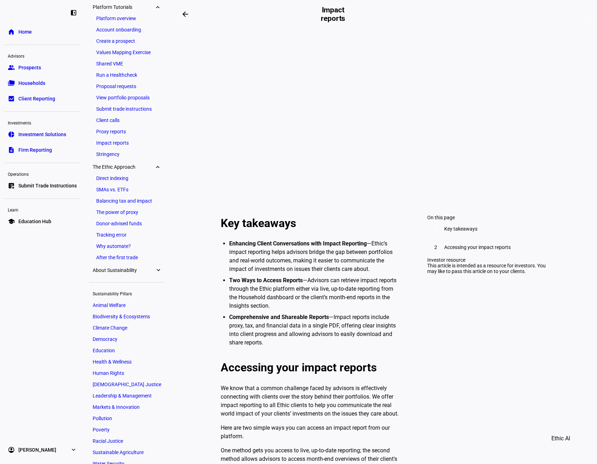
scroll to position [171, 0]
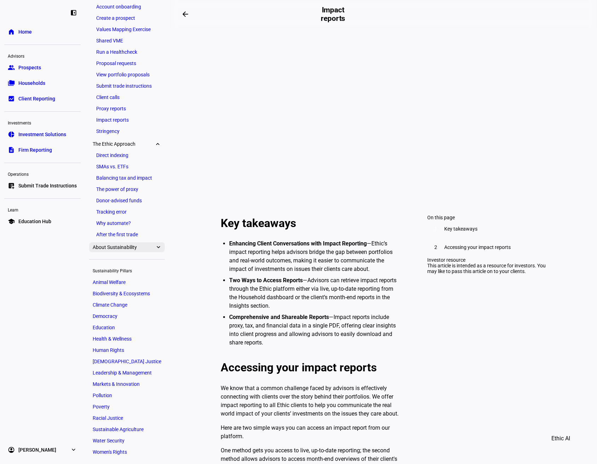
click at [160, 245] on eth-mat-symbol "expand_more" at bounding box center [158, 247] width 6 height 7
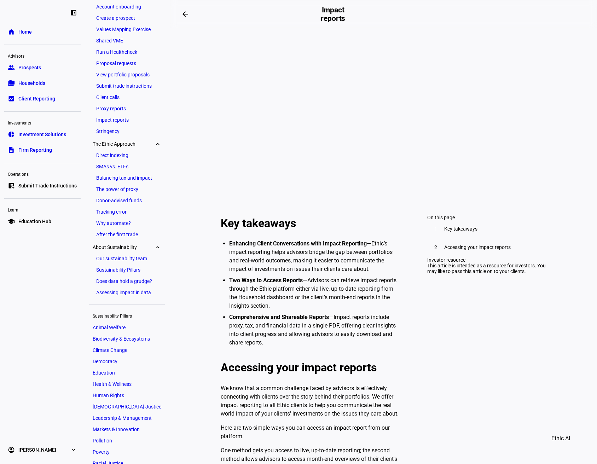
scroll to position [216, 0]
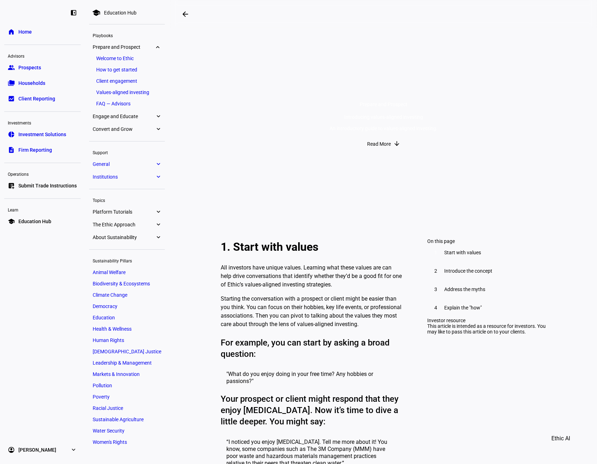
click at [506, 15] on eth-layout-page-header "arrow_backwards Introducing values-aligned investing" at bounding box center [383, 14] width 427 height 28
click at [46, 69] on link "group Prospects" at bounding box center [42, 67] width 76 height 14
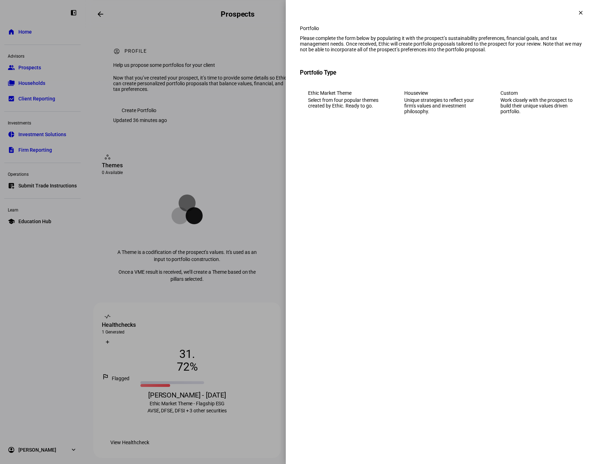
click at [579, 12] on mat-icon "clear" at bounding box center [581, 13] width 6 height 6
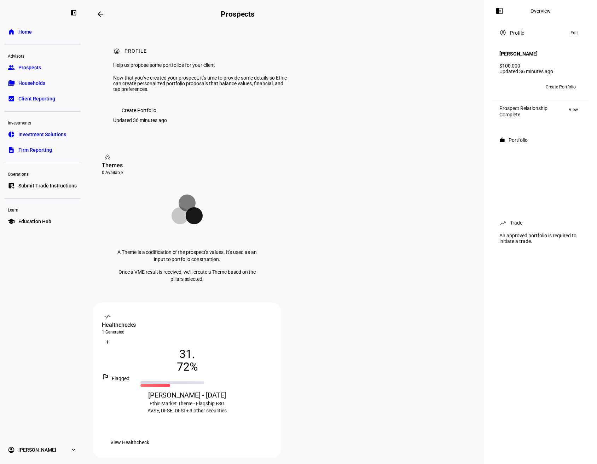
click at [149, 435] on span "View Healthcheck" at bounding box center [129, 442] width 39 height 14
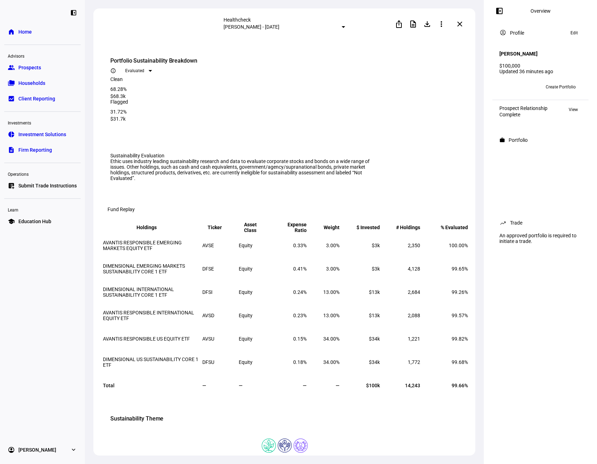
click at [446, 25] on mat-icon "more_vert" at bounding box center [441, 24] width 8 height 8
click at [433, 40] on span "Edit" at bounding box center [432, 43] width 8 height 6
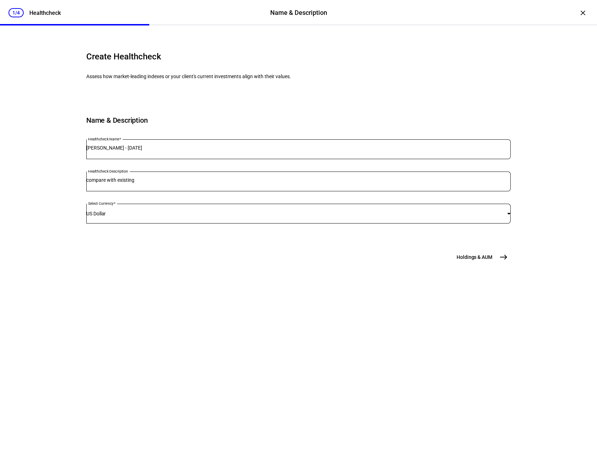
click at [160, 183] on input "compare with existing" at bounding box center [298, 180] width 424 height 6
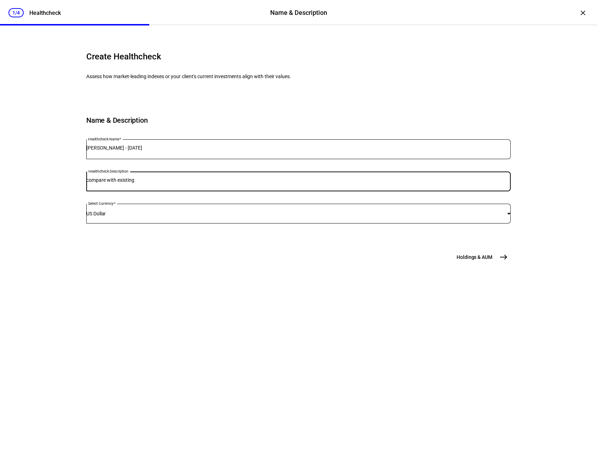
click at [499, 261] on mat-icon "east" at bounding box center [503, 257] width 8 height 8
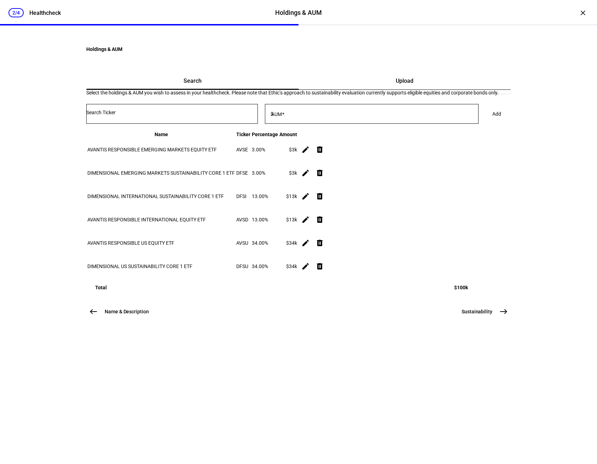
click at [496, 319] on button "Sustainability east" at bounding box center [483, 312] width 53 height 14
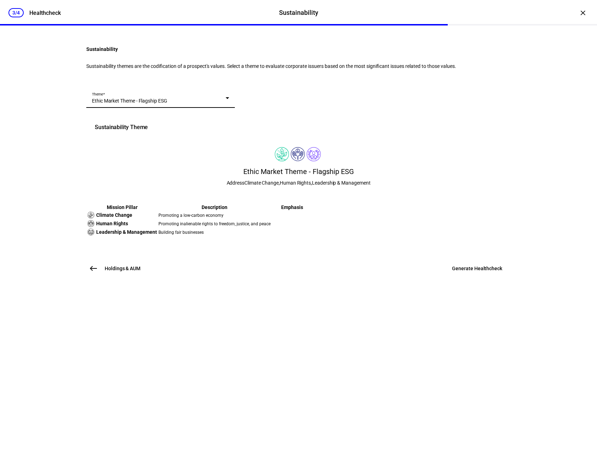
click at [160, 104] on span "Ethic Market Theme - Flagship ESG" at bounding box center [129, 101] width 75 height 6
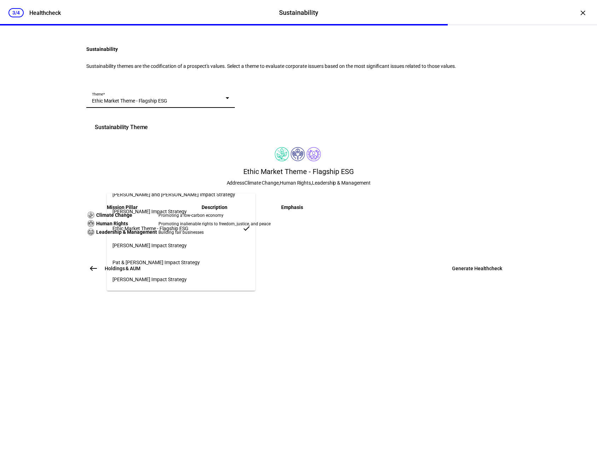
scroll to position [548, 0]
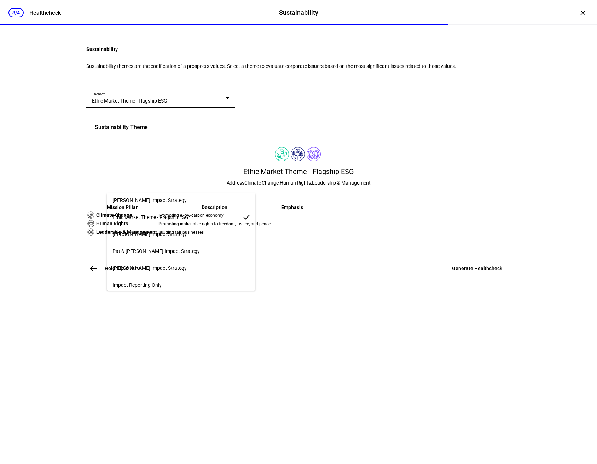
click at [164, 399] on div at bounding box center [298, 232] width 597 height 464
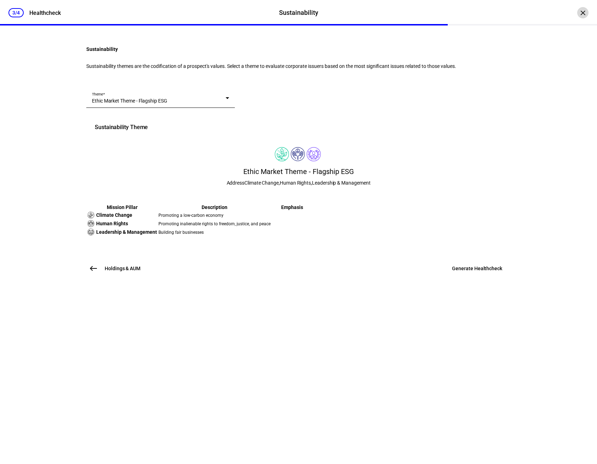
click at [577, 16] on div "×" at bounding box center [582, 12] width 11 height 11
